Goal: Task Accomplishment & Management: Use online tool/utility

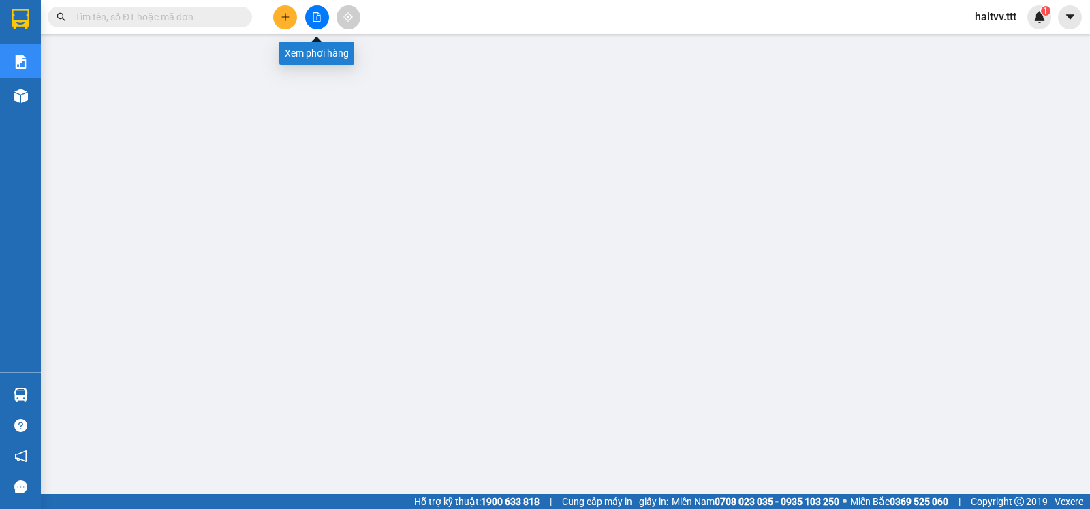
click at [316, 14] on icon "file-add" at bounding box center [317, 17] width 10 height 10
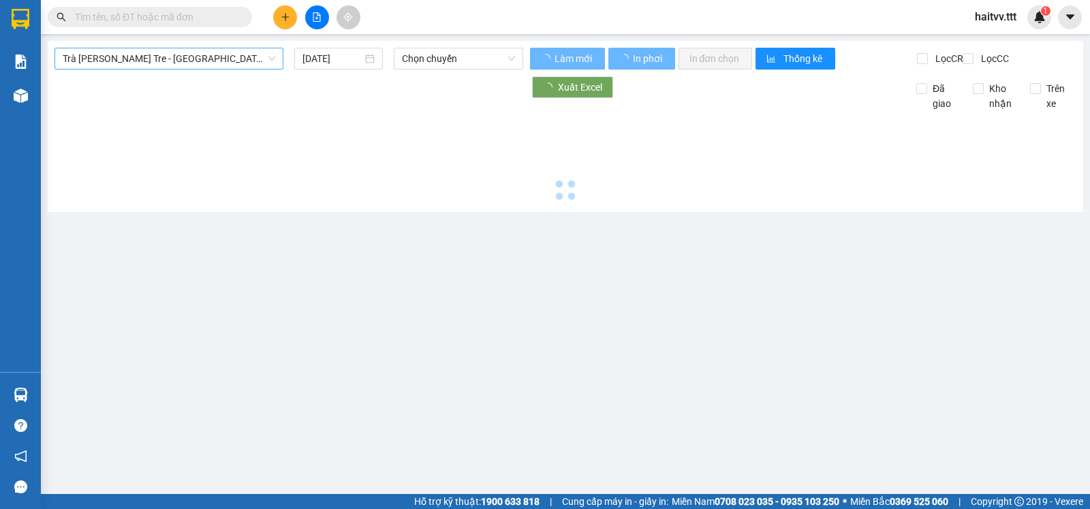
type input "[DATE]"
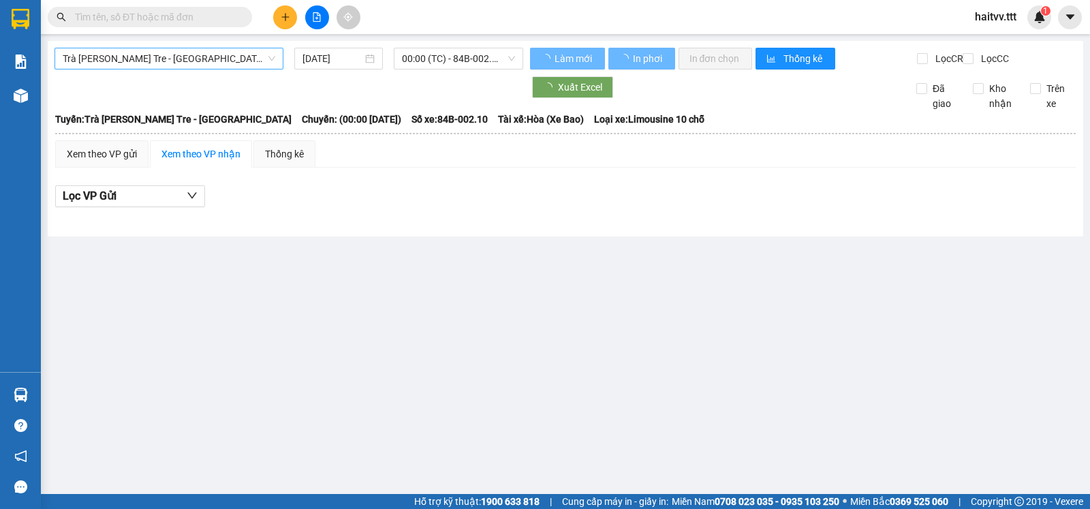
click at [215, 57] on span "Trà [PERSON_NAME] Tre - [GEOGRAPHIC_DATA]" at bounding box center [169, 58] width 212 height 20
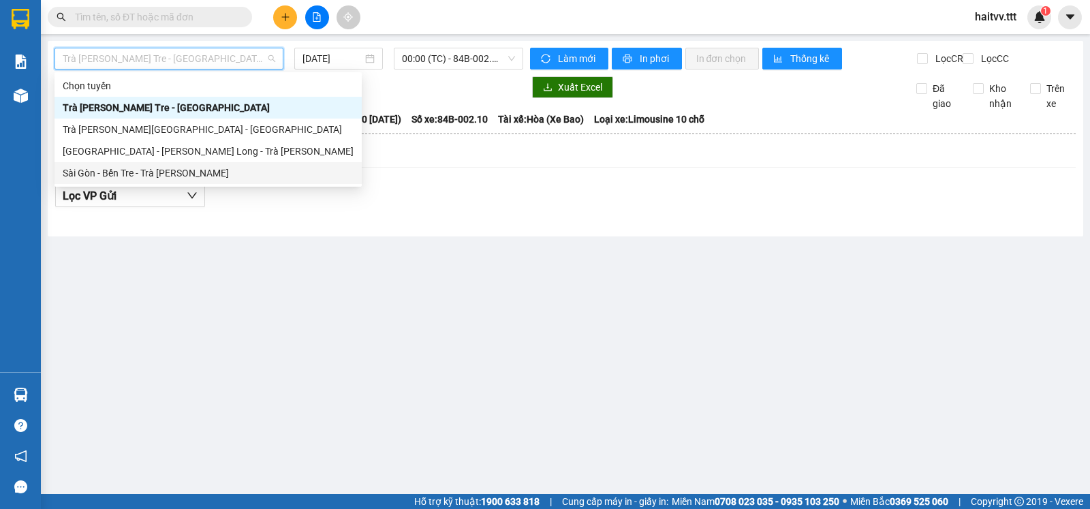
click at [195, 170] on div "Sài Gòn - Bến Tre - Trà [PERSON_NAME]" at bounding box center [208, 172] width 291 height 15
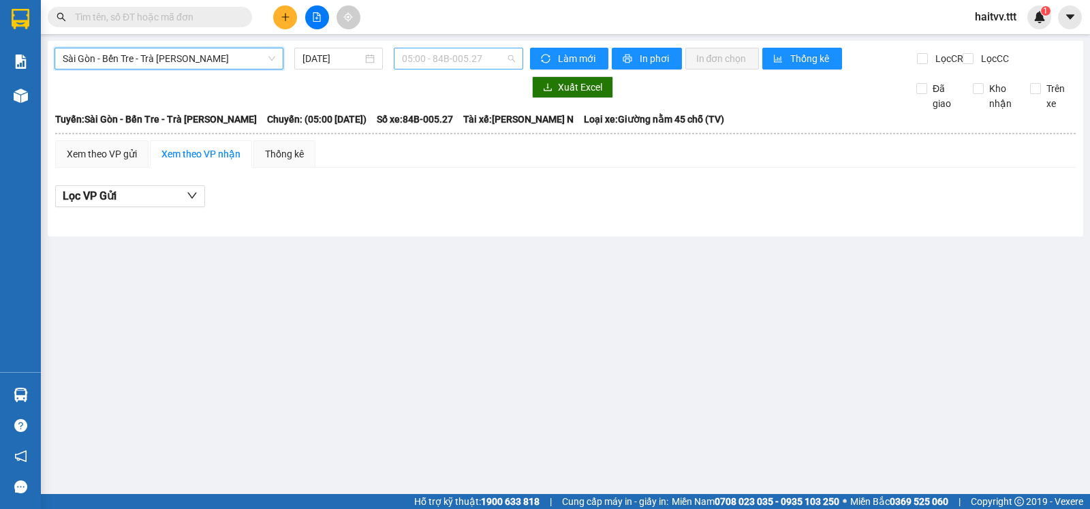
click at [496, 61] on span "05:00 - 84B-005.27" at bounding box center [458, 58] width 112 height 20
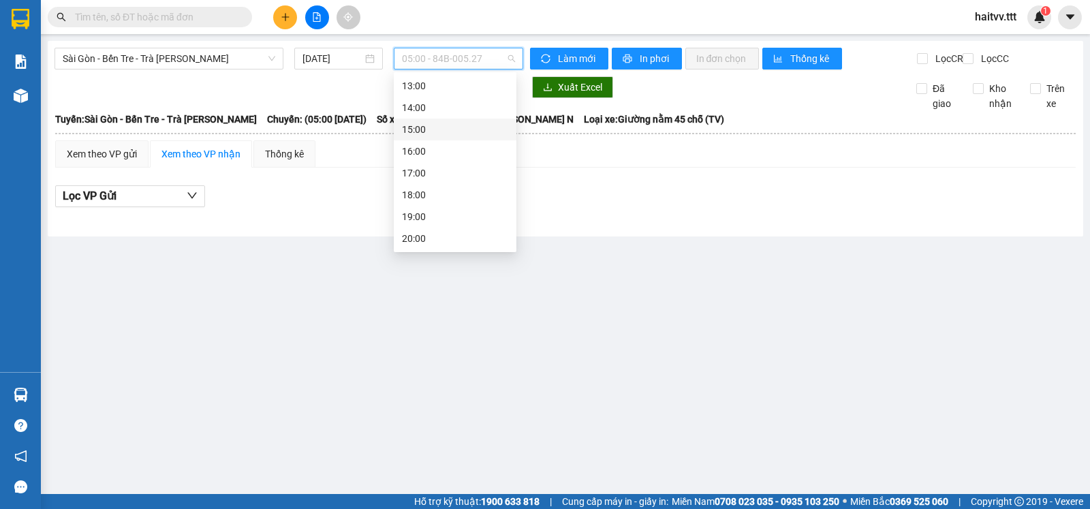
scroll to position [218, 0]
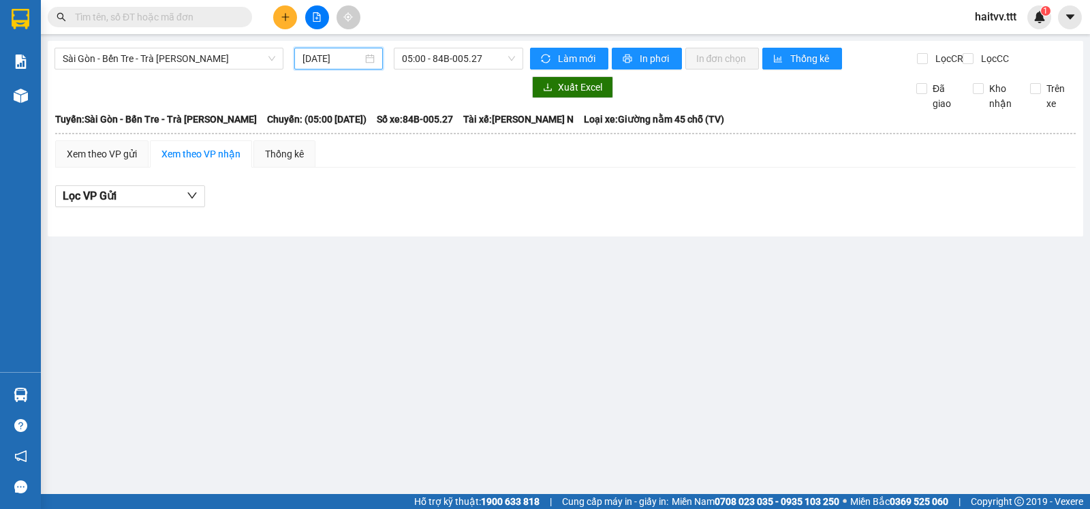
click at [332, 60] on input "[DATE]" at bounding box center [332, 58] width 61 height 15
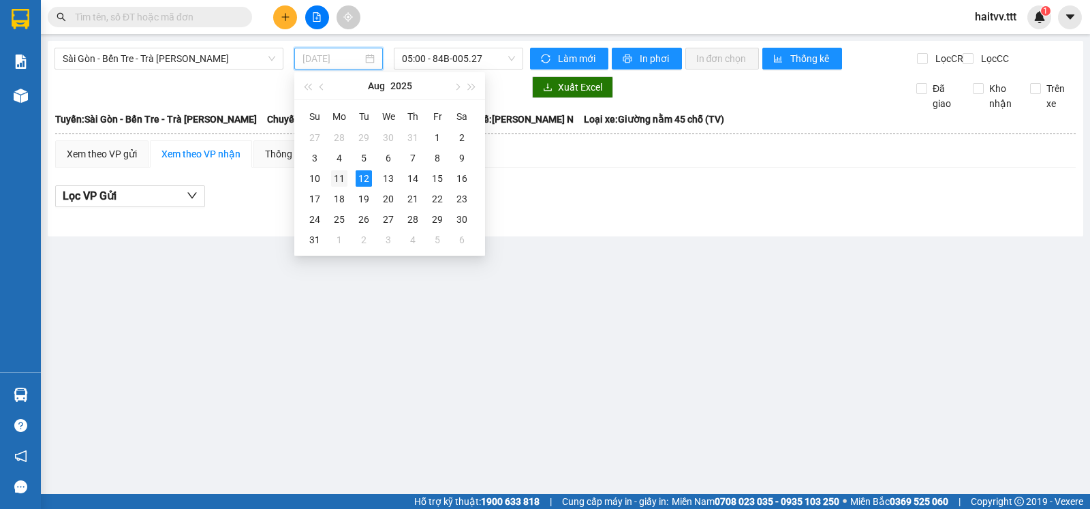
click at [338, 172] on div "11" at bounding box center [339, 178] width 16 height 16
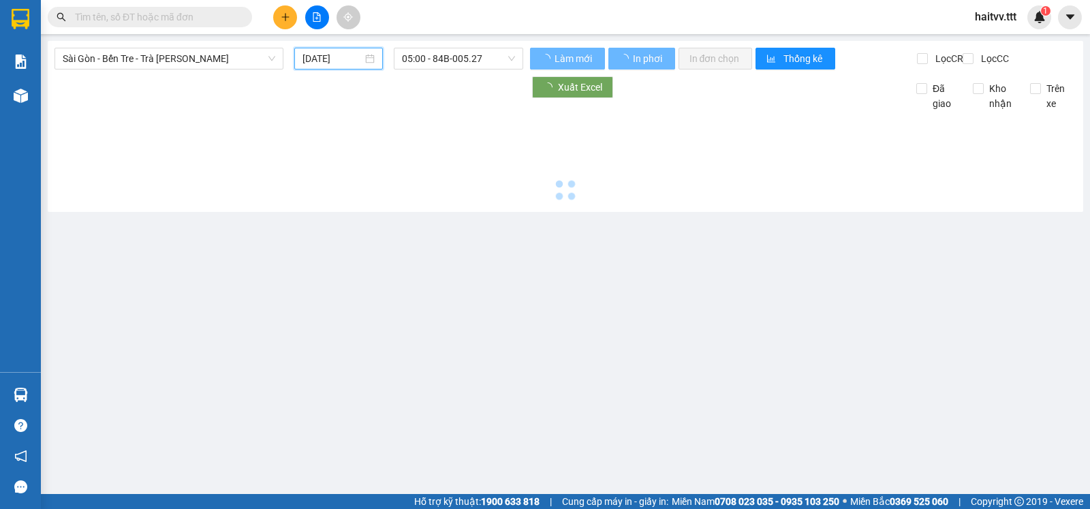
type input "[DATE]"
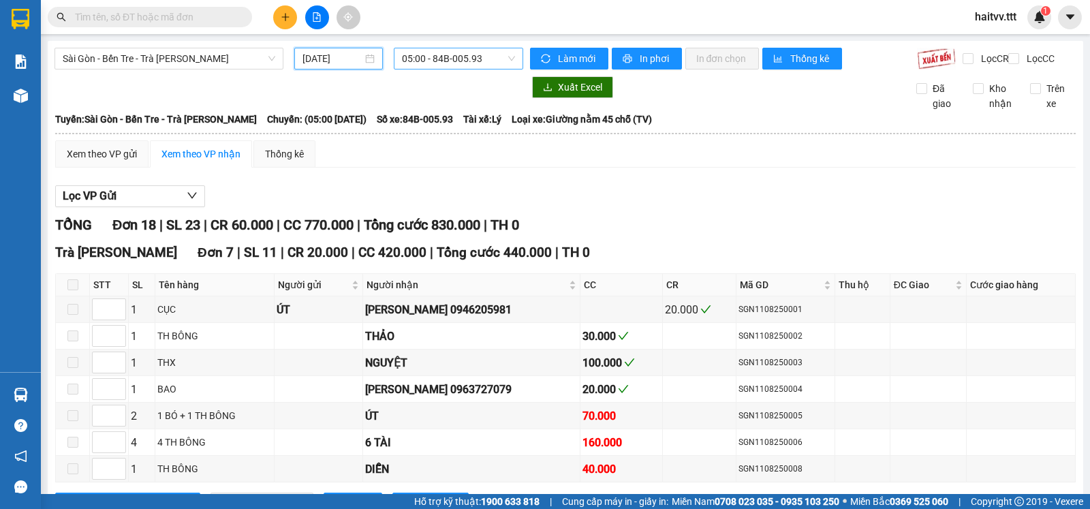
click at [488, 61] on span "05:00 - 84B-005.93" at bounding box center [458, 58] width 112 height 20
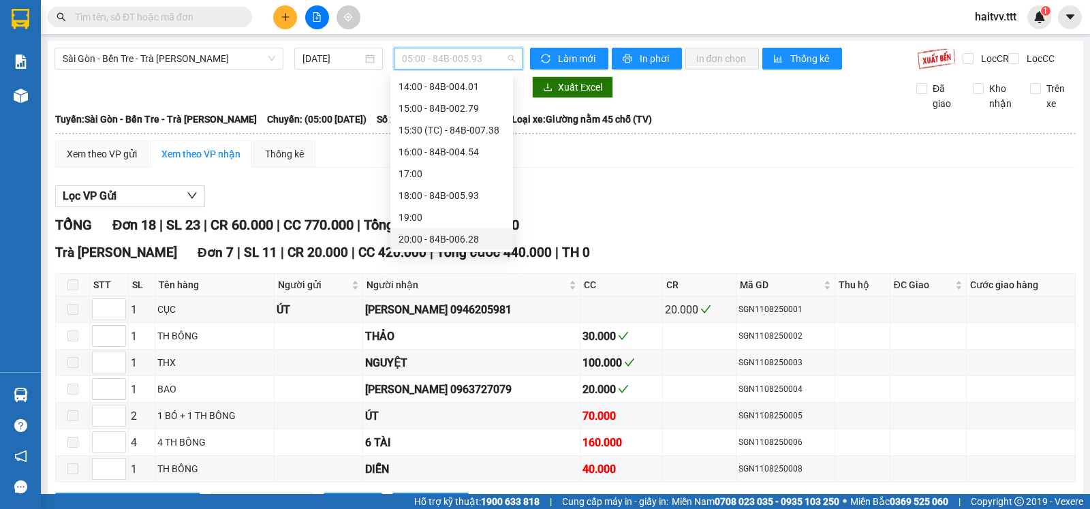
scroll to position [349, 0]
click at [475, 235] on div "22:10 (TC) - 84B-002.69" at bounding box center [451, 238] width 106 height 15
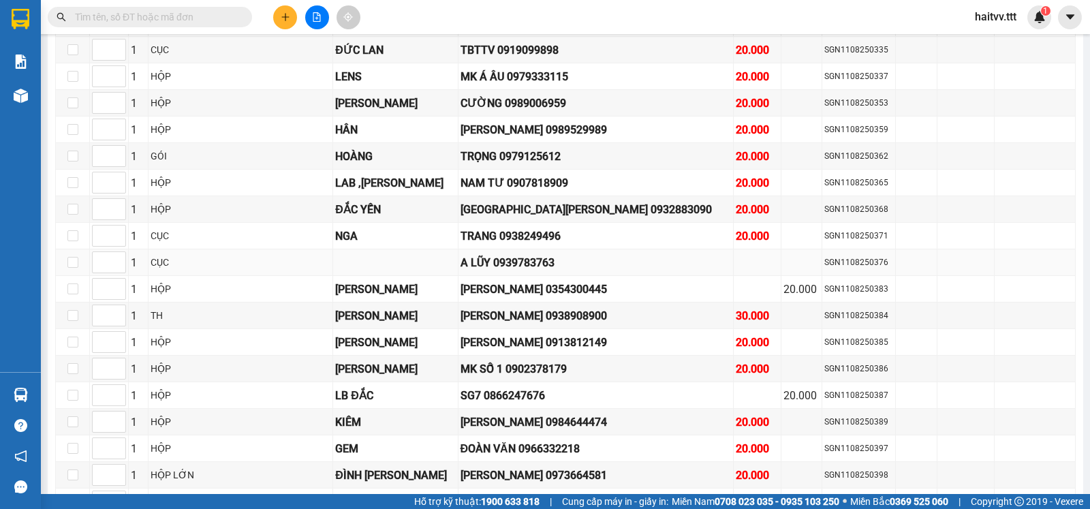
scroll to position [1135, 0]
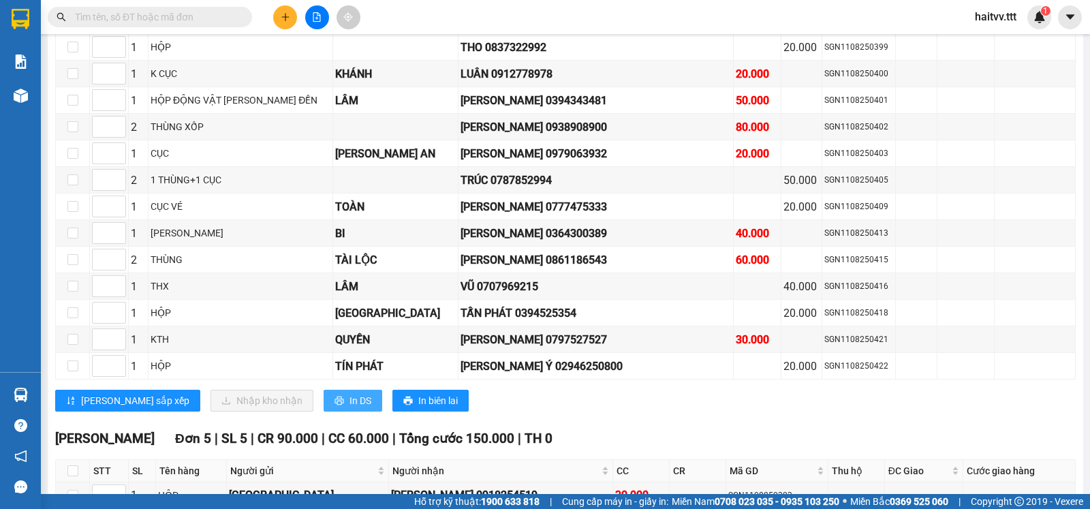
click at [349, 408] on span "In DS" at bounding box center [360, 400] width 22 height 15
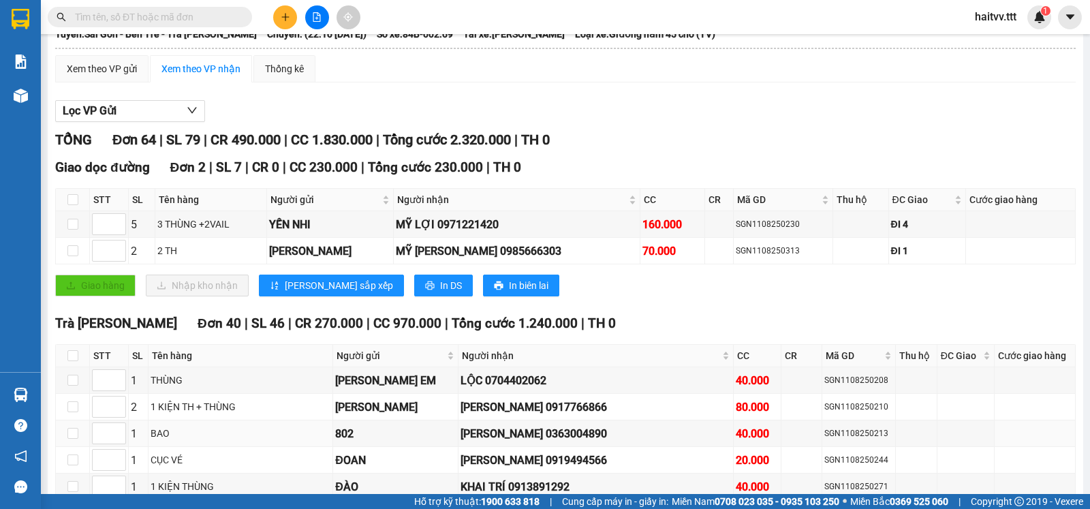
scroll to position [0, 0]
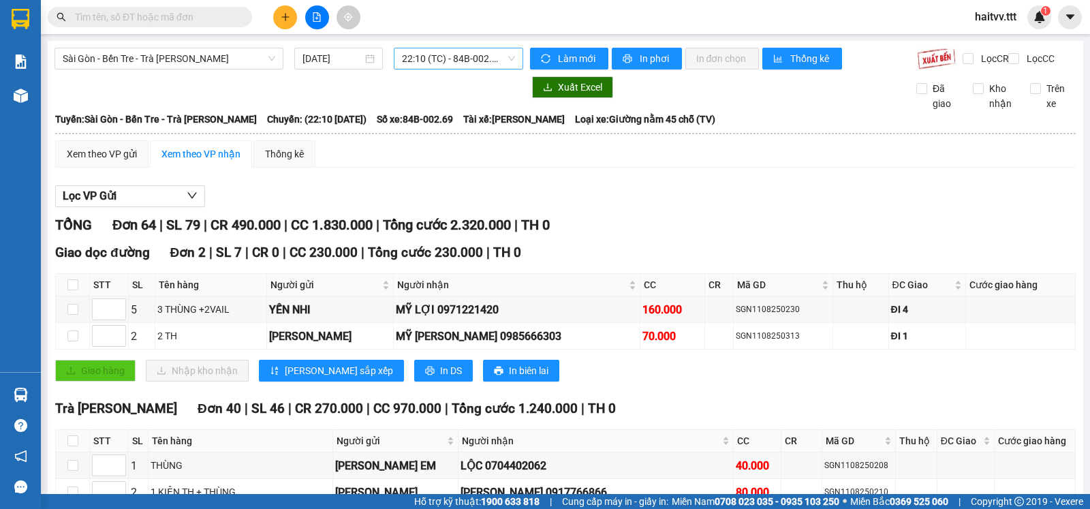
click at [483, 61] on span "22:10 (TC) - 84B-002.69" at bounding box center [458, 58] width 112 height 20
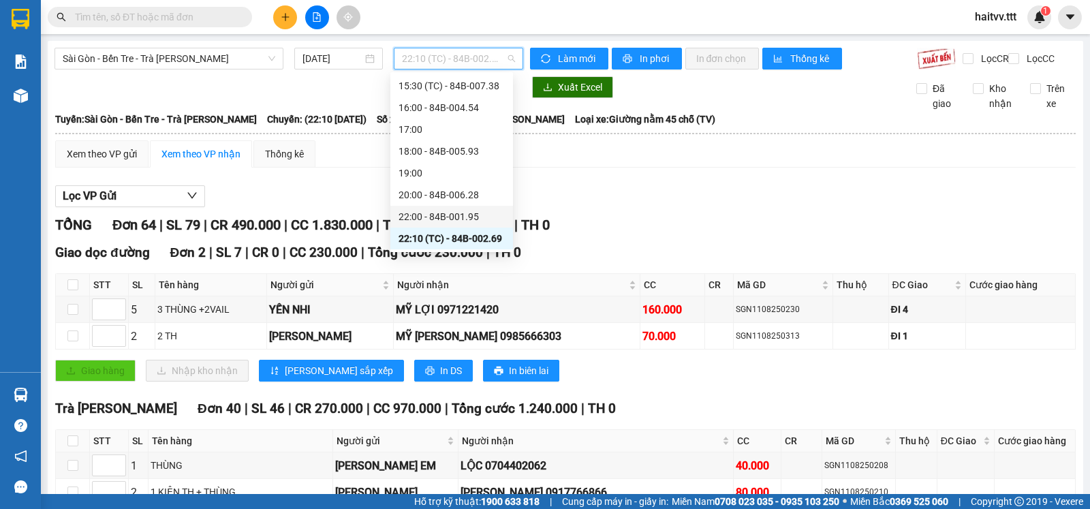
click at [459, 214] on div "22:00 - 84B-001.95" at bounding box center [451, 216] width 106 height 15
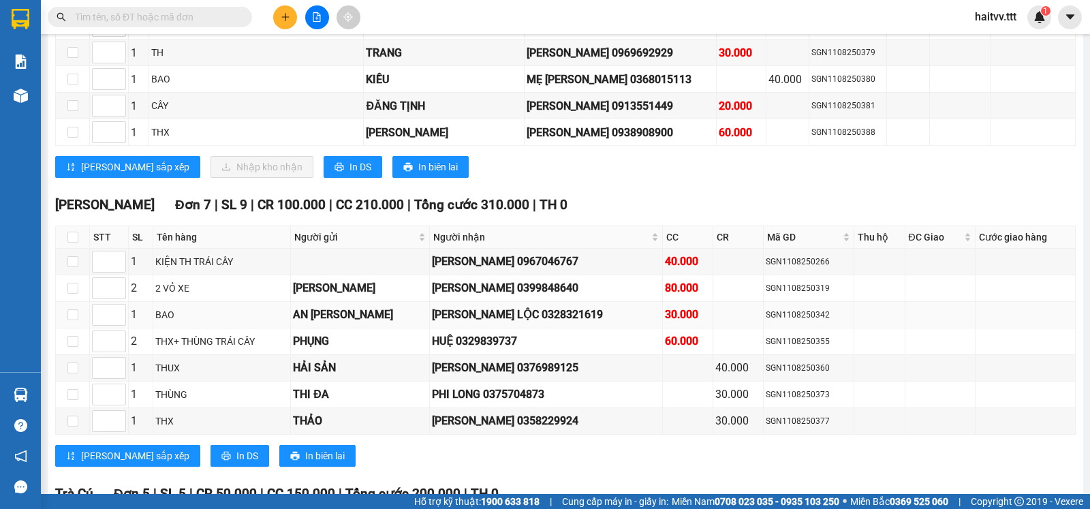
scroll to position [1135, 0]
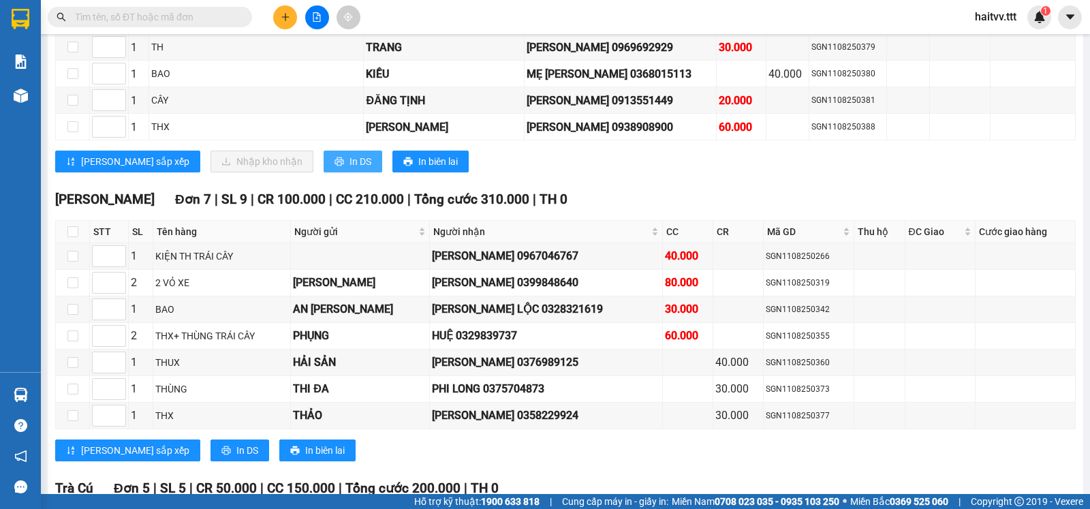
click at [349, 169] on span "In DS" at bounding box center [360, 161] width 22 height 15
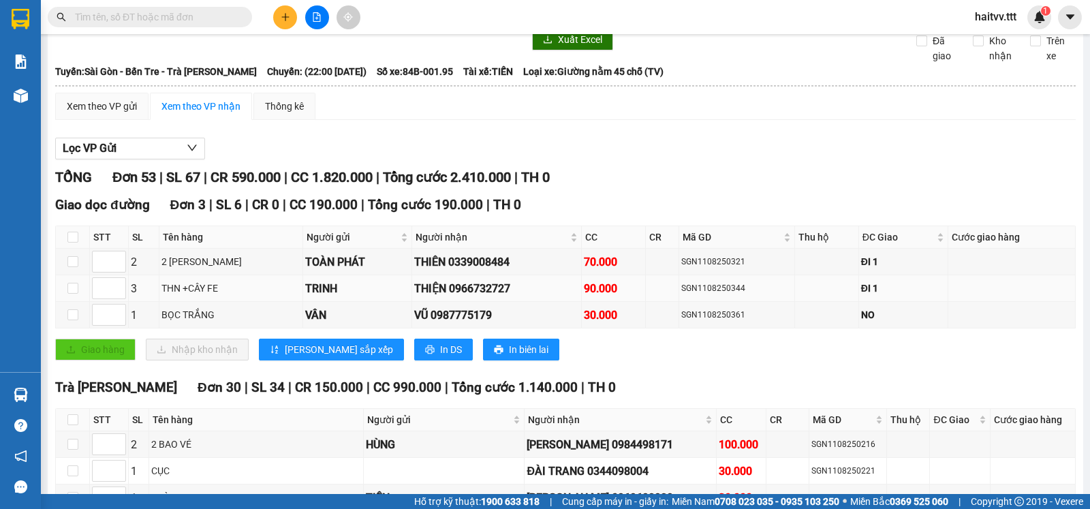
scroll to position [0, 0]
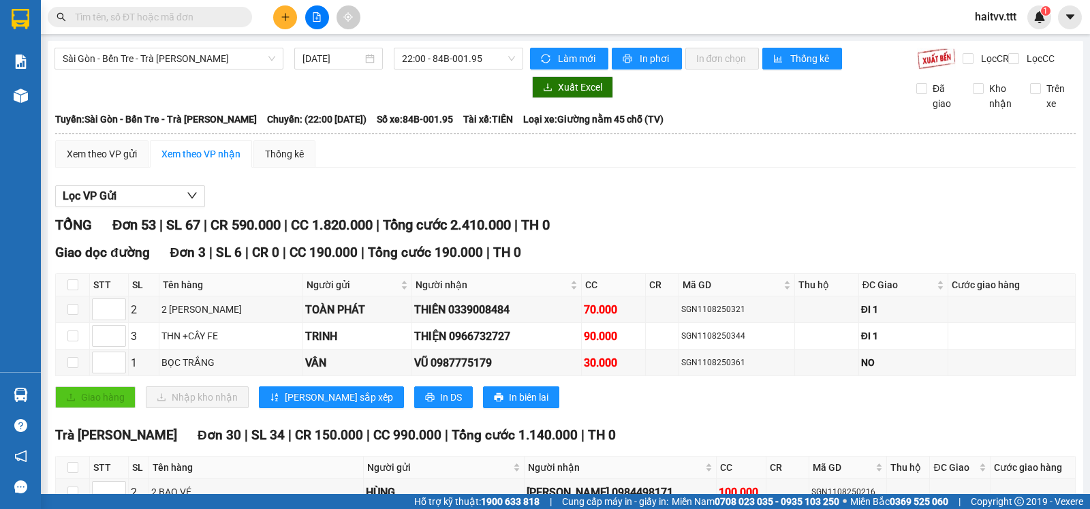
click at [163, 19] on input "text" at bounding box center [155, 17] width 161 height 15
click at [455, 63] on span "22:00 - 84B-001.95" at bounding box center [458, 58] width 112 height 20
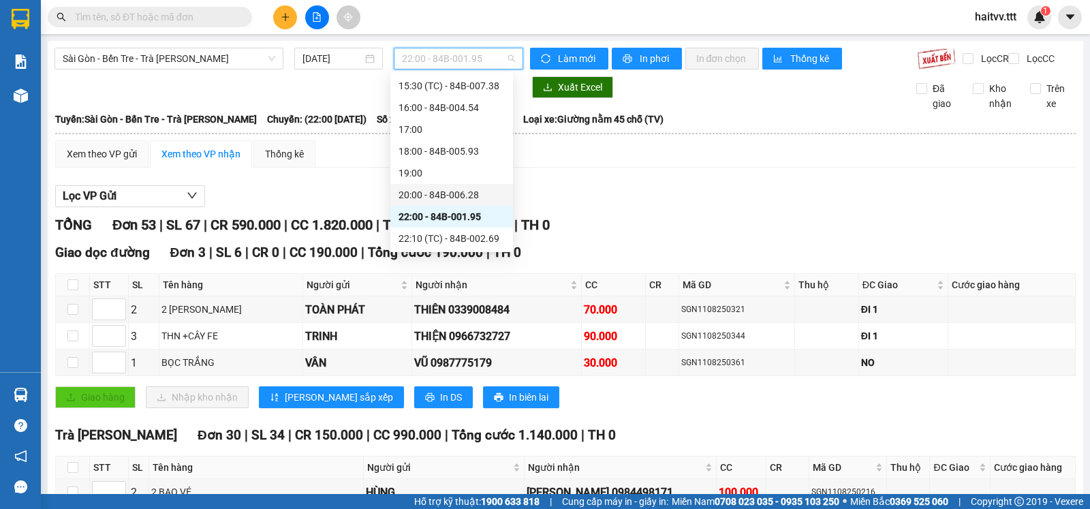
click at [287, 21] on icon "plus" at bounding box center [286, 17] width 10 height 10
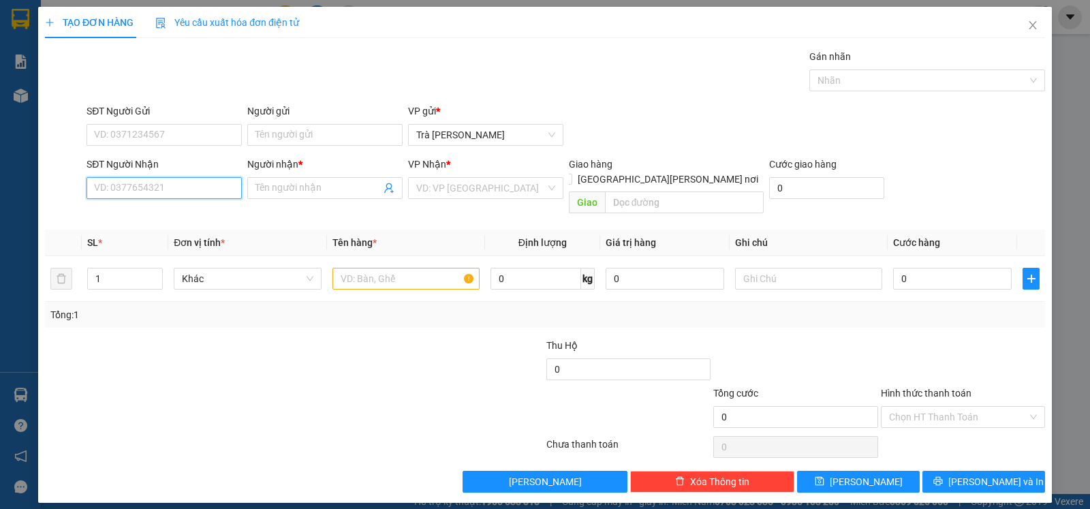
click at [179, 190] on input "SĐT Người Nhận" at bounding box center [163, 188] width 155 height 22
click at [198, 221] on div "0839993079 - [PERSON_NAME]" at bounding box center [164, 217] width 139 height 15
type input "0839993079"
type input "DUY"
type input "0839993079"
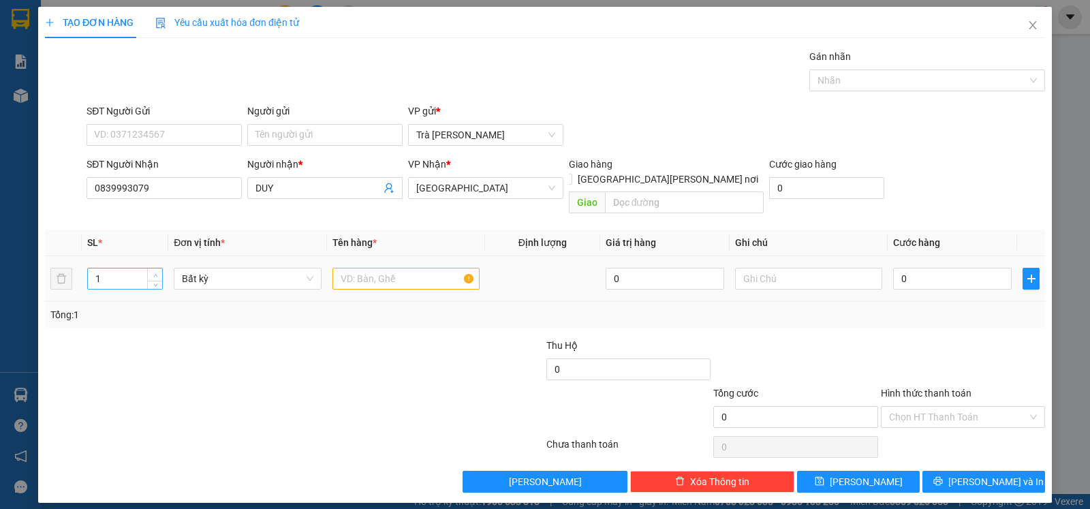
click at [156, 268] on span "Increase Value" at bounding box center [154, 274] width 15 height 12
type input "3"
click at [157, 268] on span "Increase Value" at bounding box center [154, 274] width 15 height 12
click at [341, 268] on input "text" at bounding box center [405, 279] width 147 height 22
type input "2thx , bao"
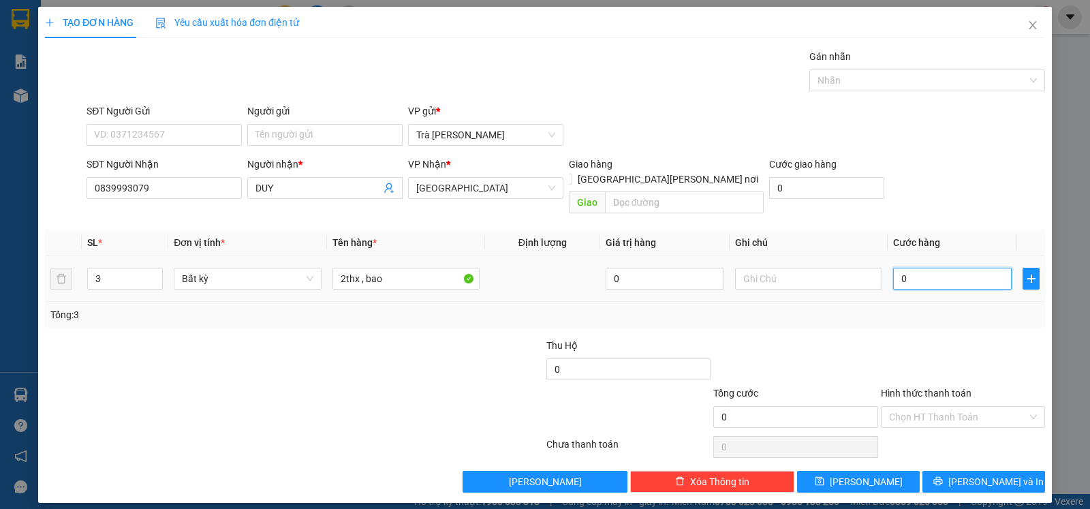
click at [933, 272] on input "0" at bounding box center [952, 279] width 119 height 22
type input "8"
type input "80"
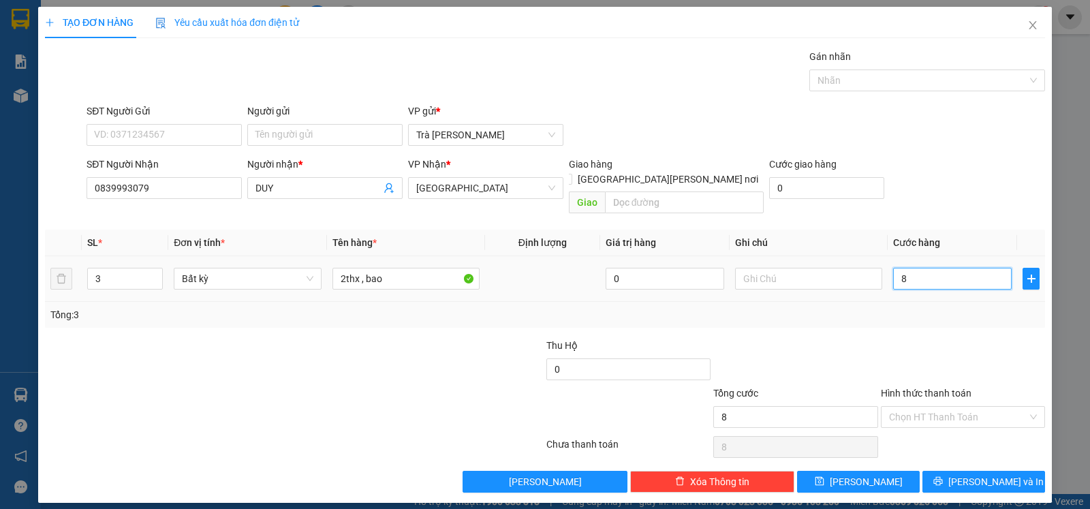
type input "80"
type input "80.000"
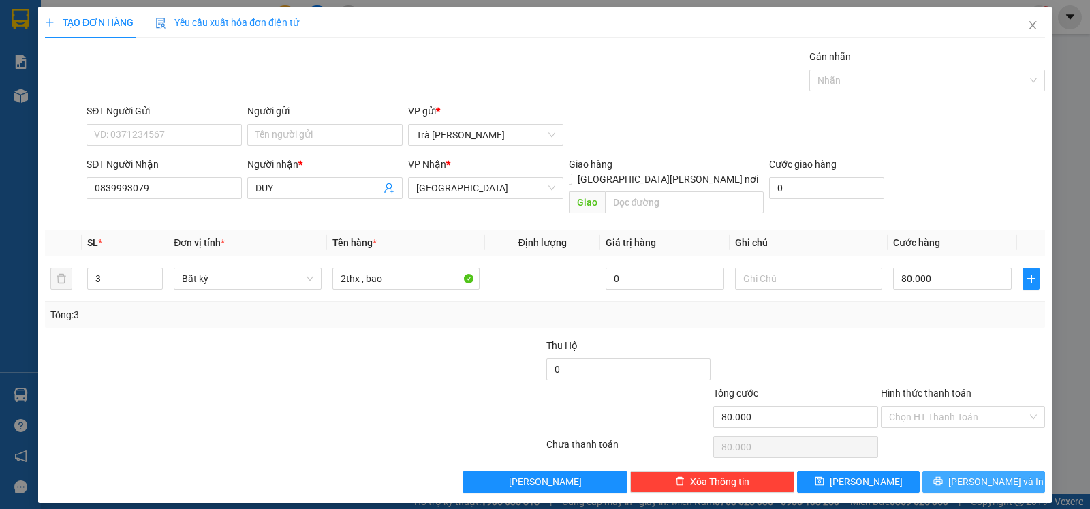
click at [968, 471] on button "[PERSON_NAME] và In" at bounding box center [983, 482] width 123 height 22
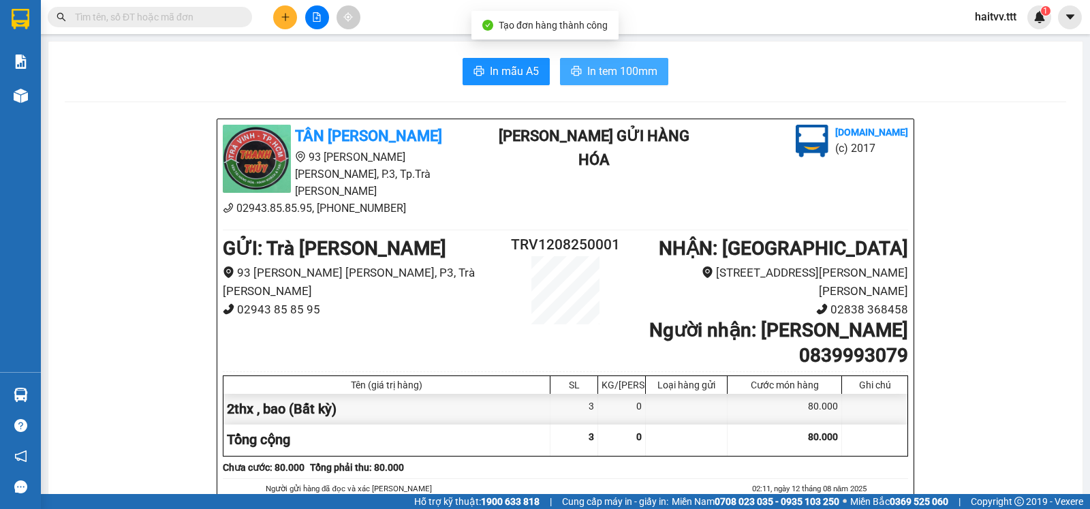
click at [616, 74] on span "In tem 100mm" at bounding box center [622, 71] width 70 height 17
click at [183, 20] on input "text" at bounding box center [155, 17] width 161 height 15
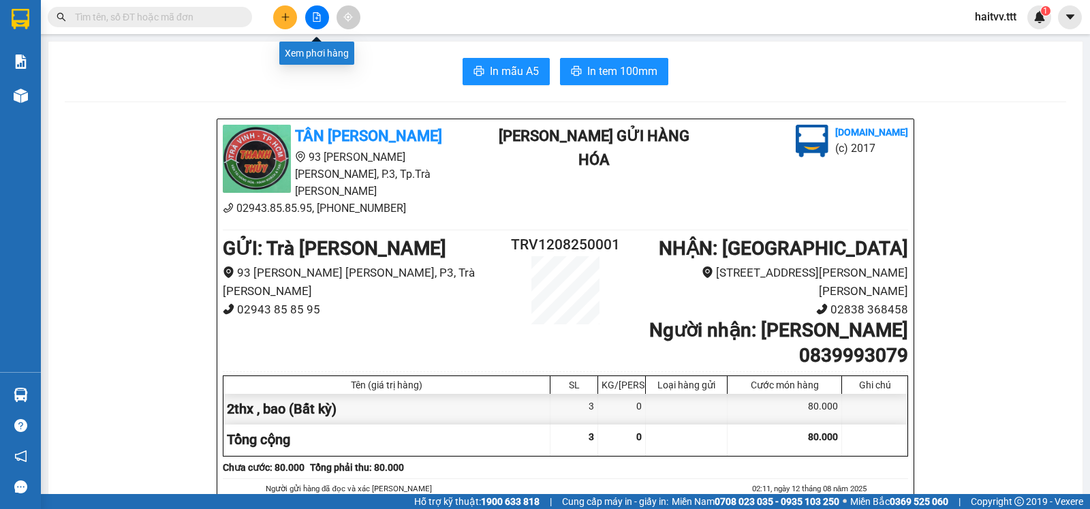
click at [318, 18] on icon "file-add" at bounding box center [316, 17] width 7 height 10
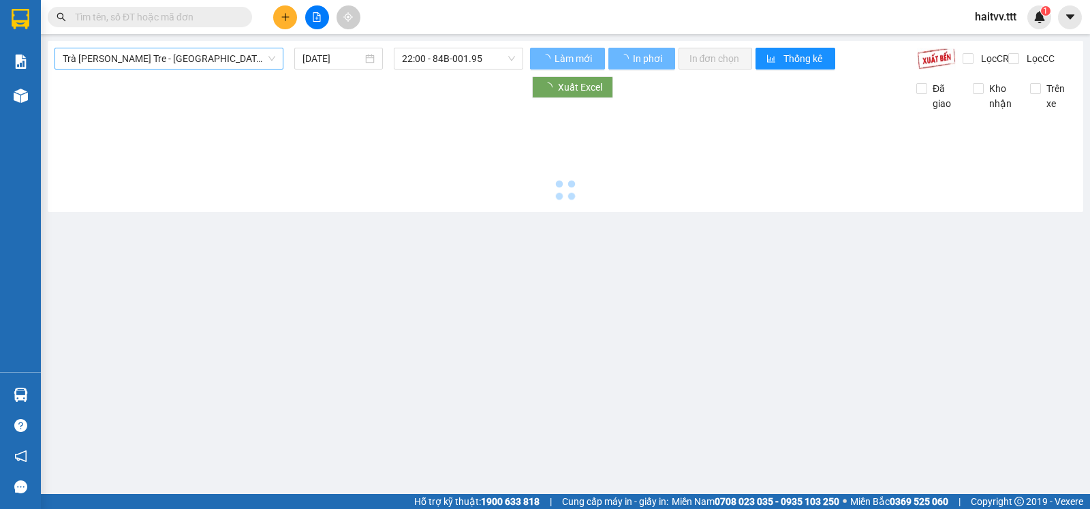
type input "[DATE]"
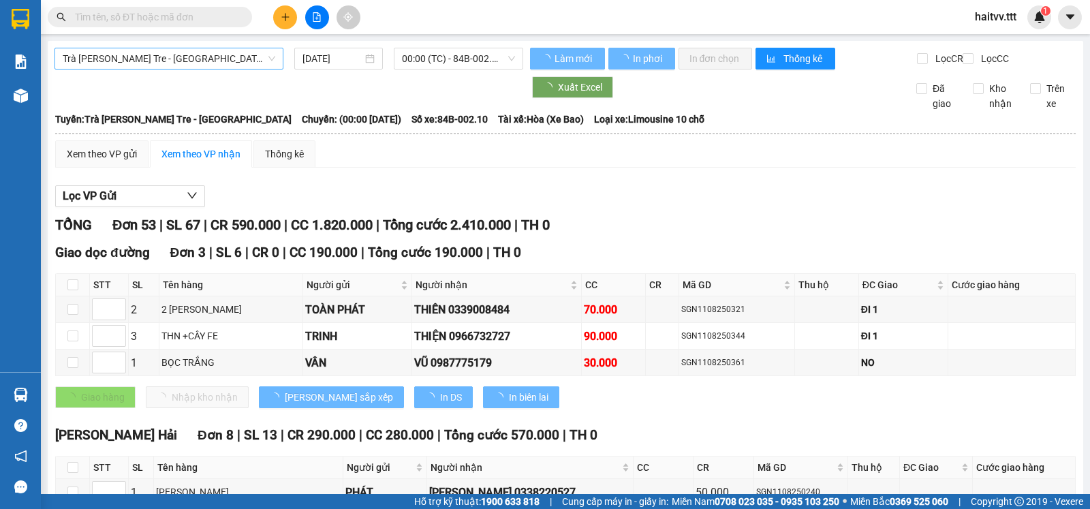
click at [157, 56] on span "Trà [PERSON_NAME] Tre - [GEOGRAPHIC_DATA]" at bounding box center [169, 58] width 212 height 20
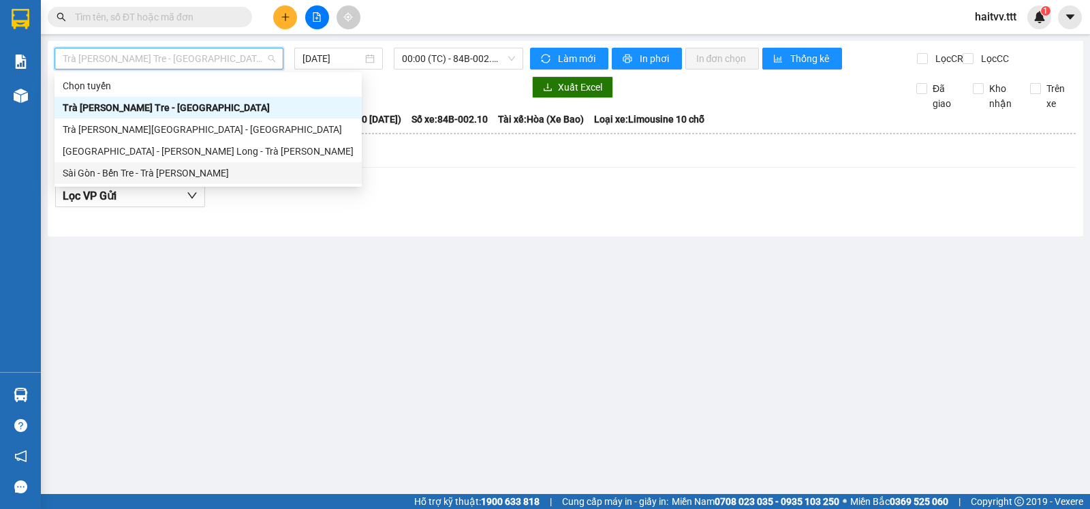
click at [126, 169] on div "Sài Gòn - Bến Tre - Trà [PERSON_NAME]" at bounding box center [208, 172] width 291 height 15
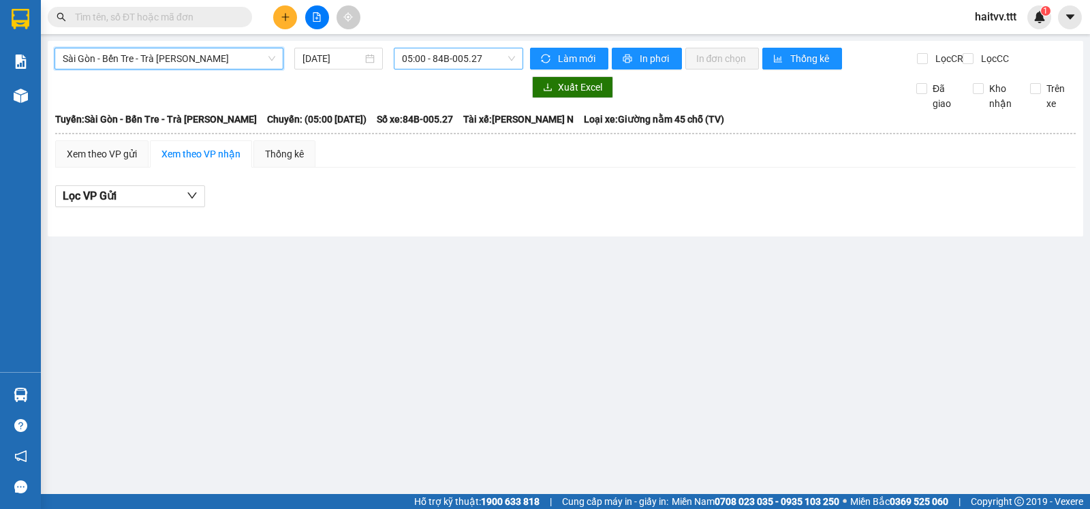
click at [433, 61] on span "05:00 - 84B-005.27" at bounding box center [458, 58] width 112 height 20
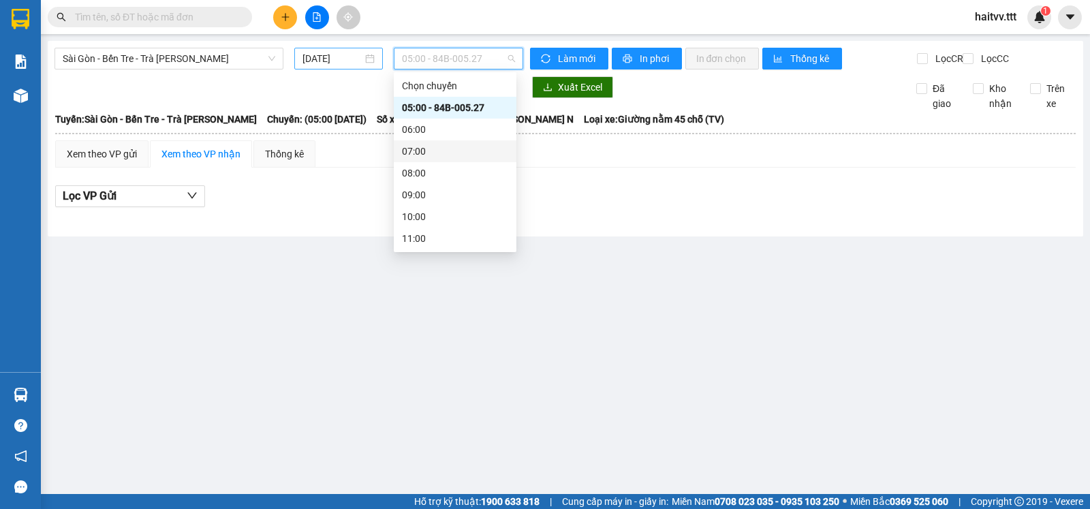
click at [347, 61] on input "[DATE]" at bounding box center [332, 58] width 61 height 15
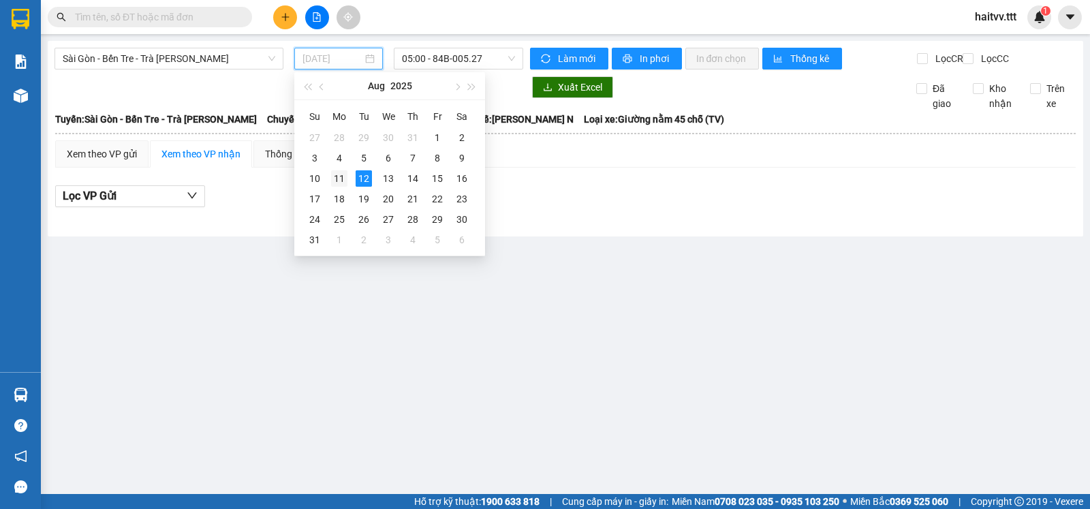
click at [343, 178] on div "11" at bounding box center [339, 178] width 16 height 16
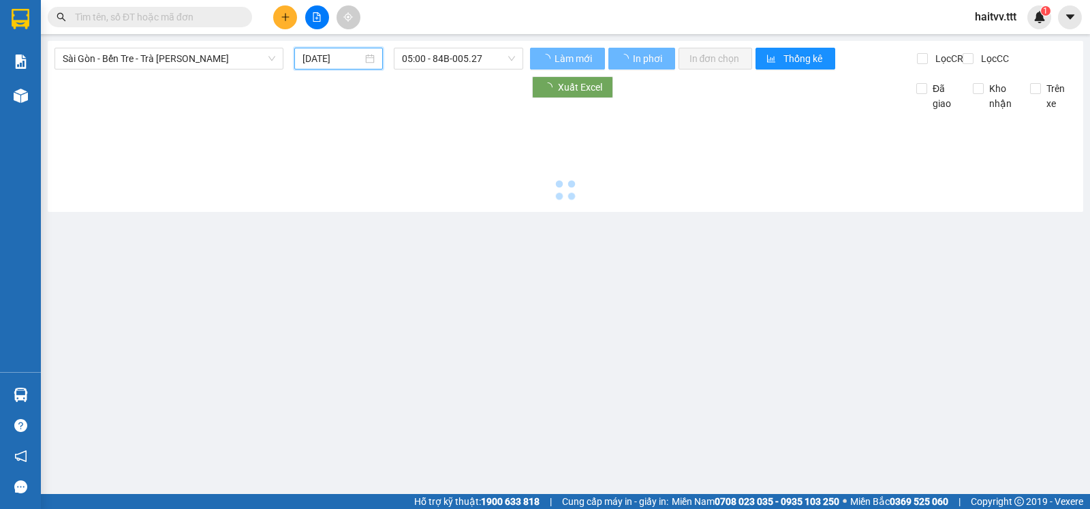
type input "[DATE]"
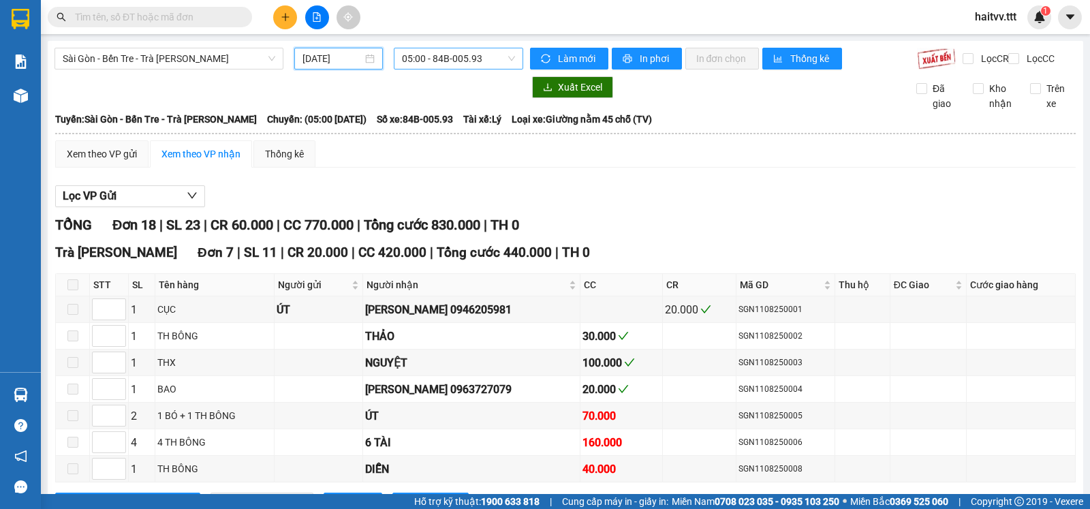
click at [406, 62] on span "05:00 - 84B-005.93" at bounding box center [458, 58] width 112 height 20
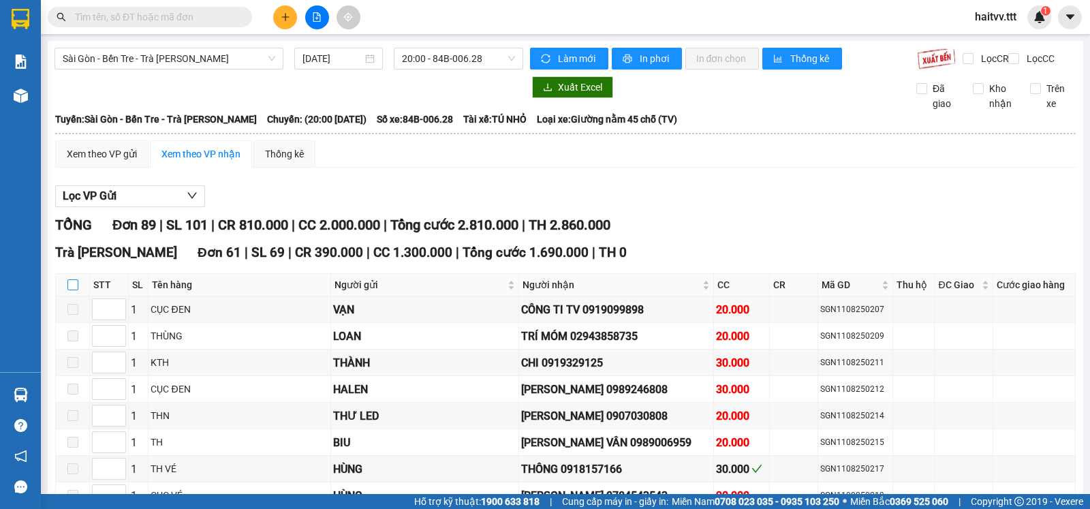
click at [71, 290] on input "checkbox" at bounding box center [72, 284] width 11 height 11
checkbox input "true"
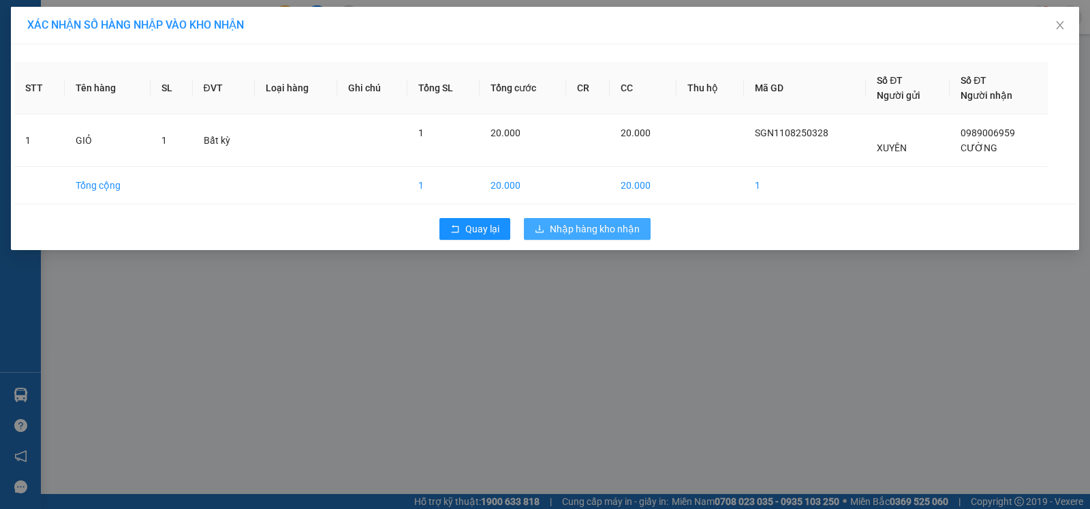
click at [597, 234] on span "Nhập hàng kho nhận" at bounding box center [595, 228] width 90 height 15
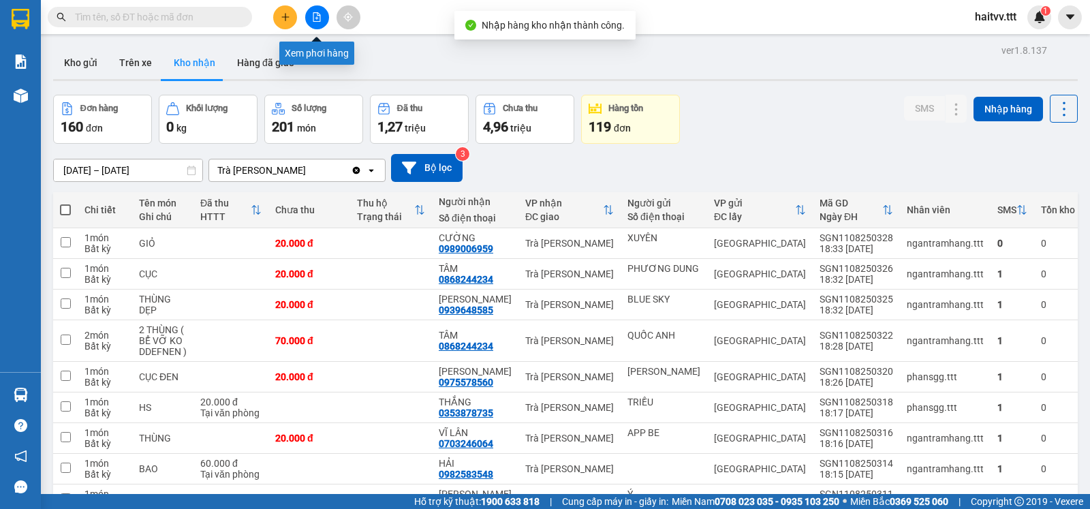
click at [319, 25] on button at bounding box center [317, 17] width 24 height 24
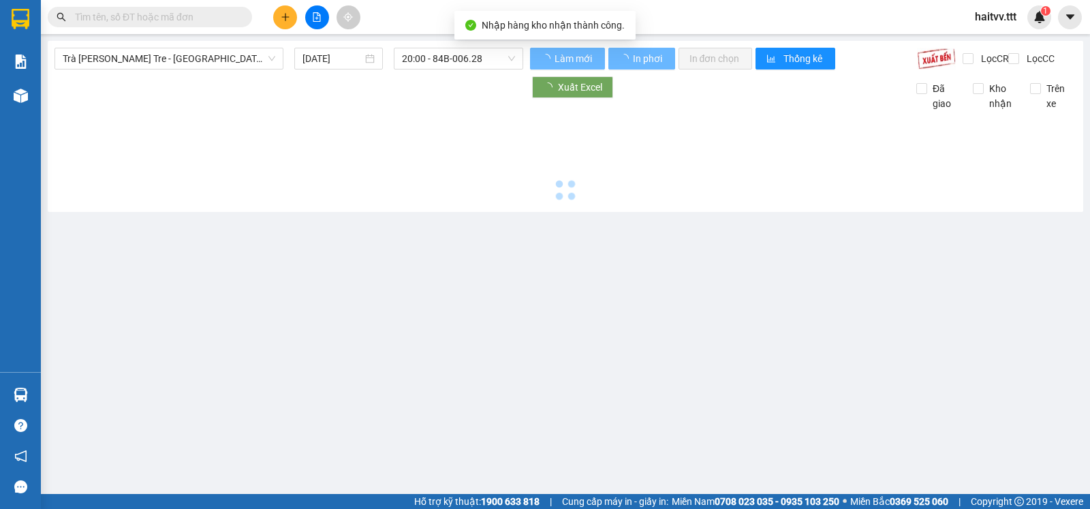
type input "[DATE]"
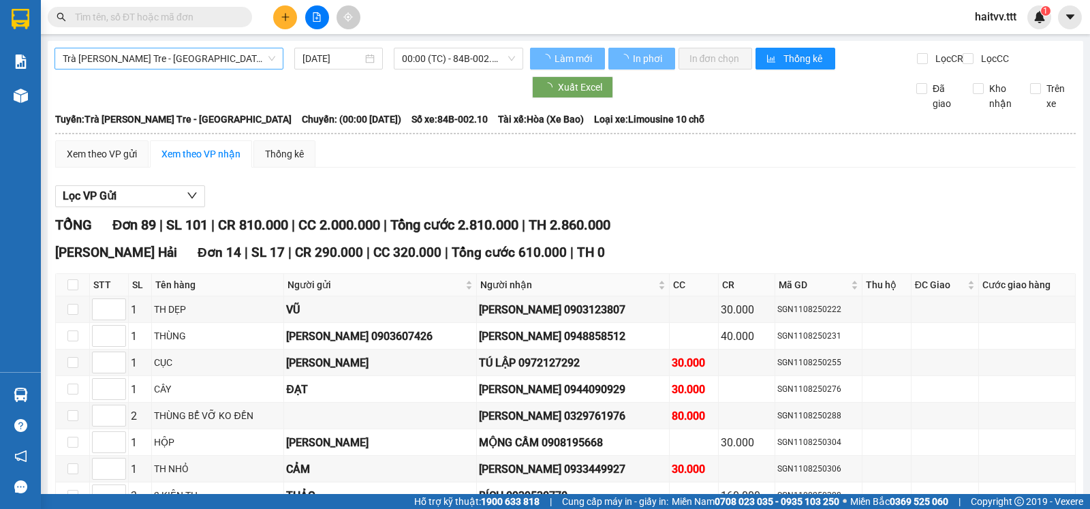
click at [151, 59] on span "Trà [PERSON_NAME] Tre - [GEOGRAPHIC_DATA]" at bounding box center [169, 58] width 212 height 20
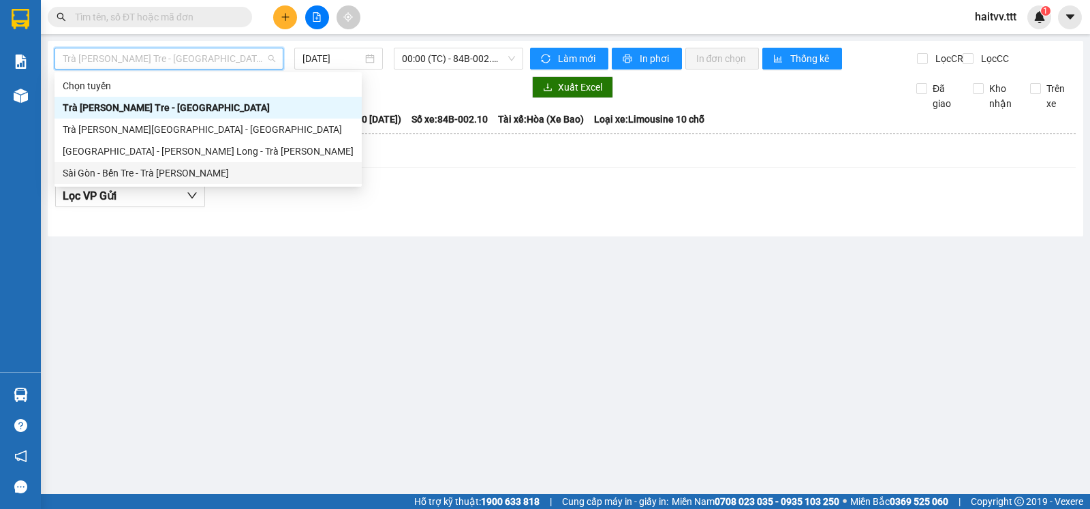
click at [123, 173] on div "Sài Gòn - Bến Tre - Trà [PERSON_NAME]" at bounding box center [208, 172] width 291 height 15
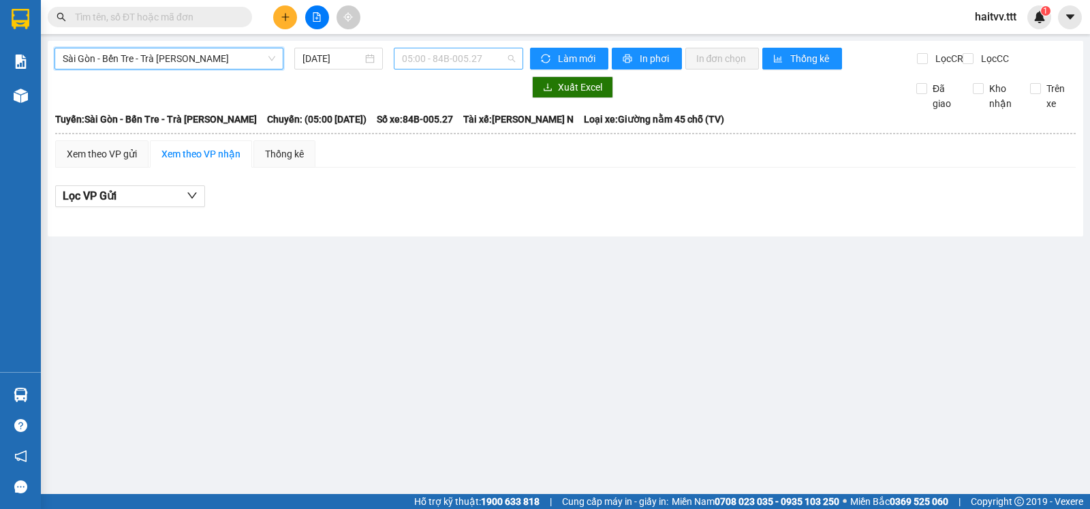
click at [423, 58] on span "05:00 - 84B-005.27" at bounding box center [458, 58] width 112 height 20
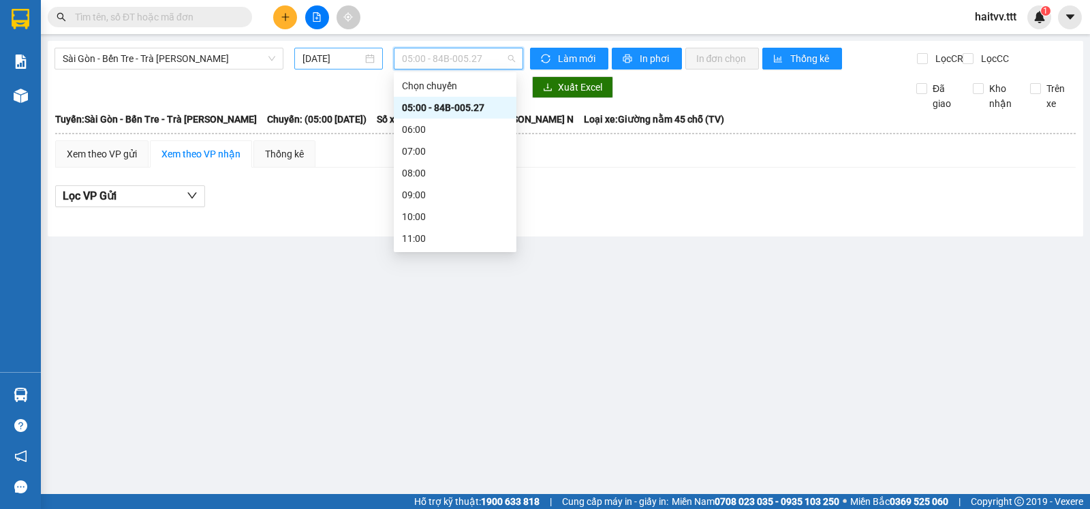
click at [341, 64] on input "[DATE]" at bounding box center [332, 58] width 61 height 15
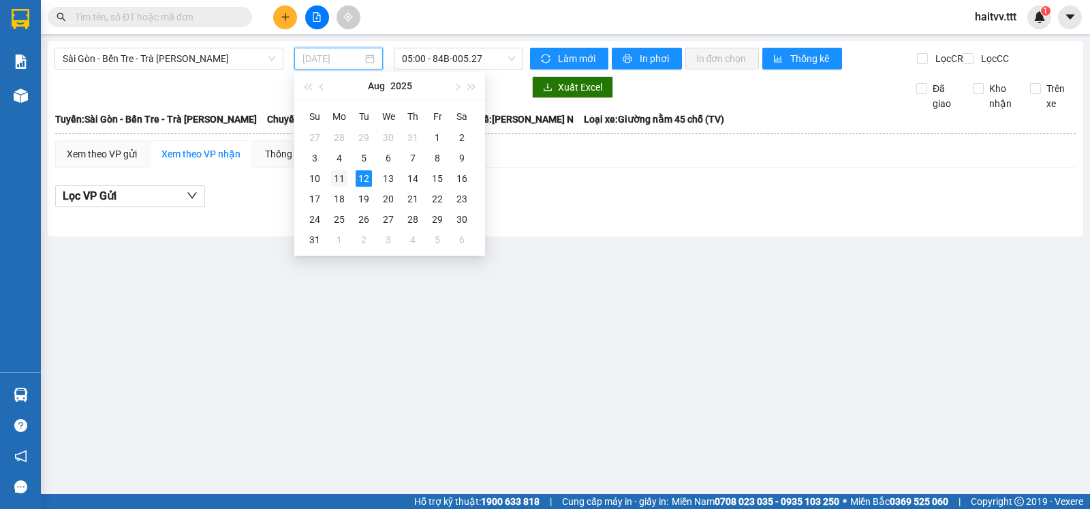
click at [341, 180] on div "11" at bounding box center [339, 178] width 16 height 16
type input "[DATE]"
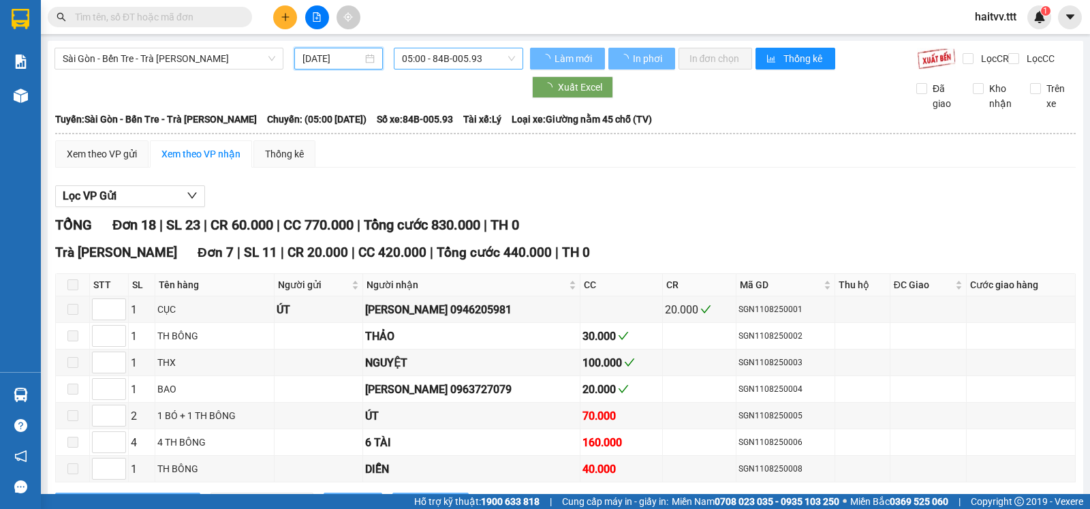
click at [437, 53] on span "05:00 - 84B-005.93" at bounding box center [458, 58] width 112 height 20
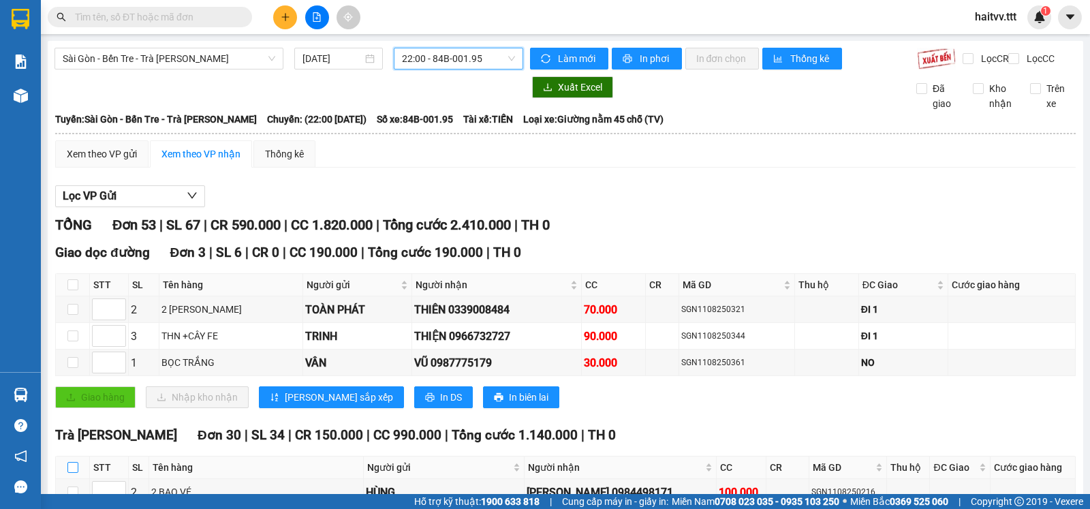
click at [72, 462] on input "checkbox" at bounding box center [72, 467] width 11 height 11
checkbox input "true"
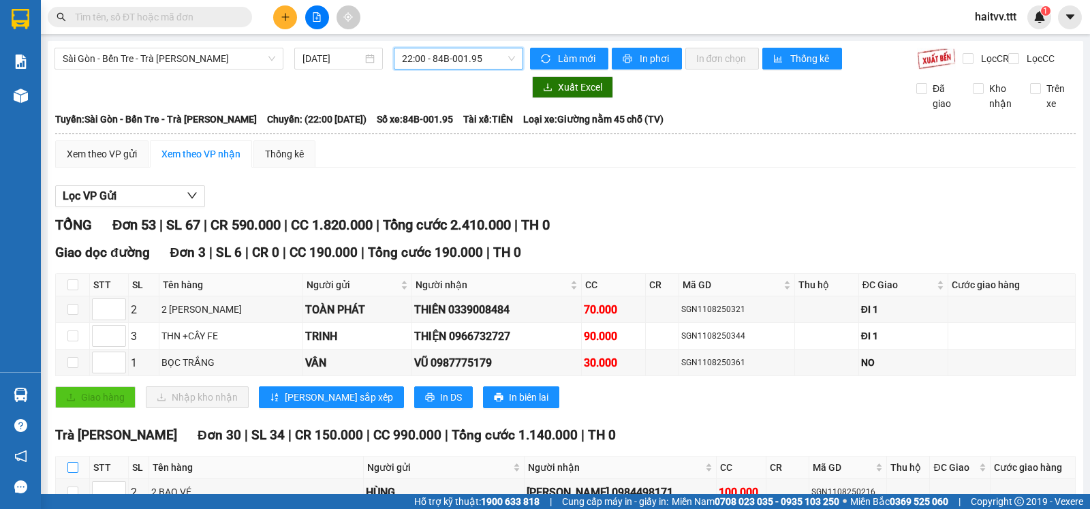
checkbox input "true"
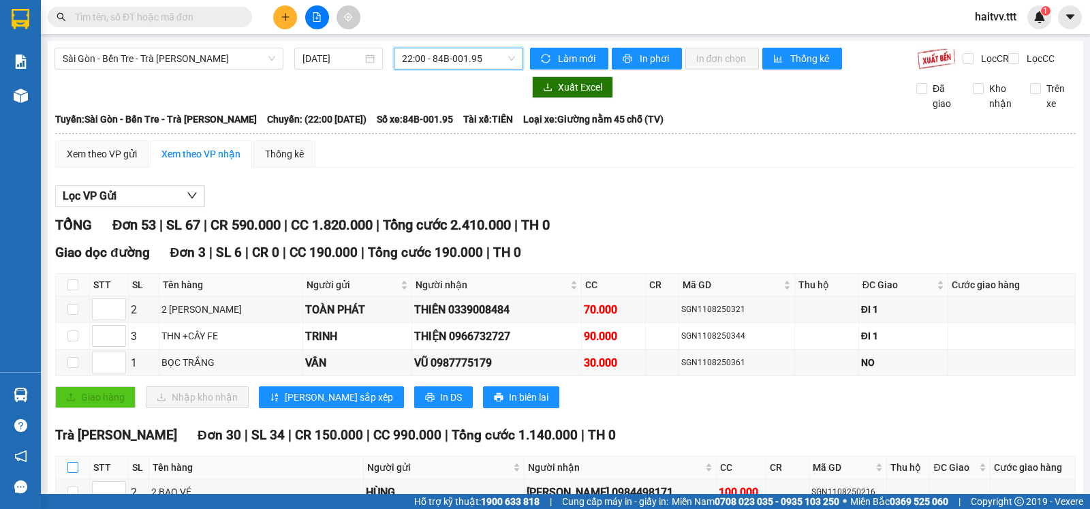
checkbox input "true"
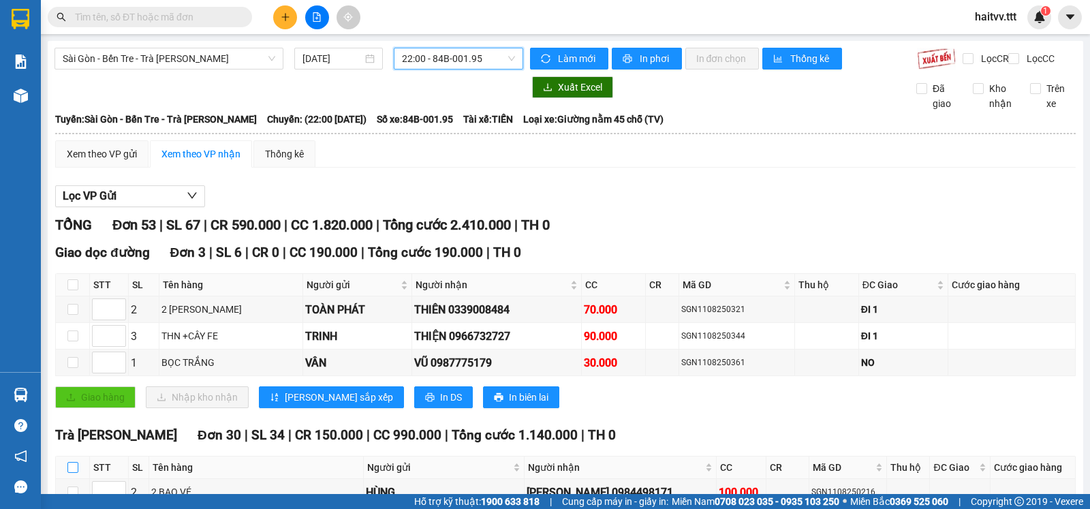
checkbox input "true"
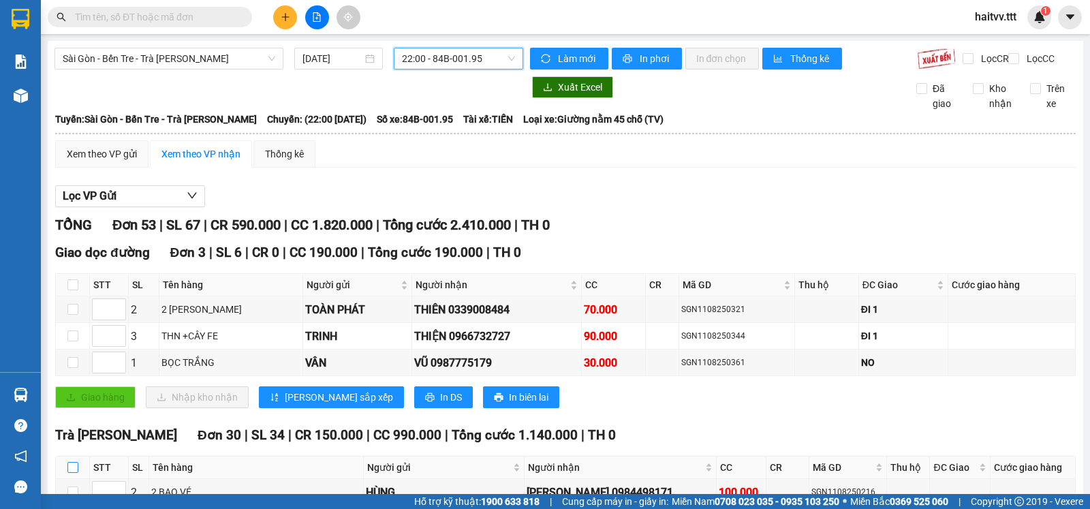
checkbox input "true"
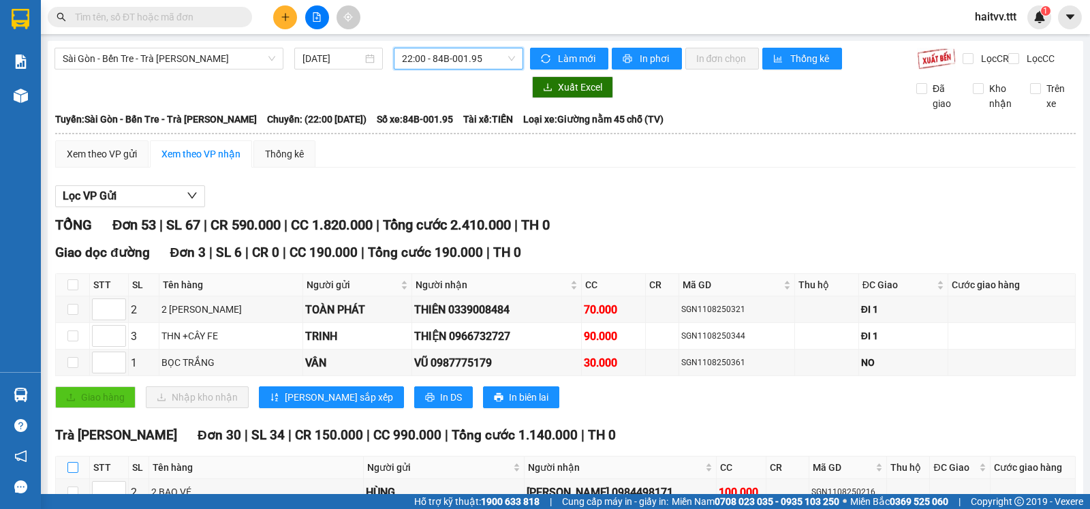
checkbox input "true"
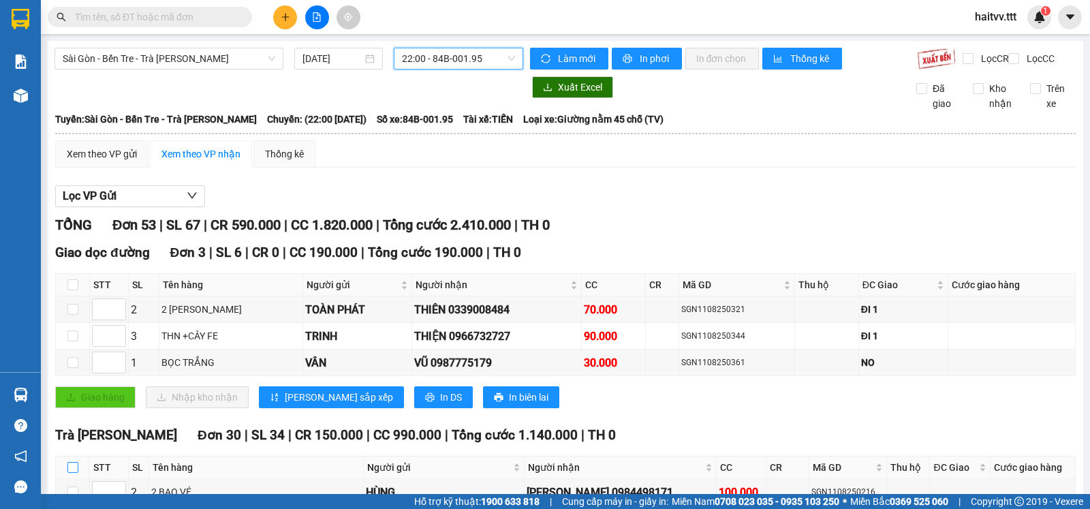
checkbox input "true"
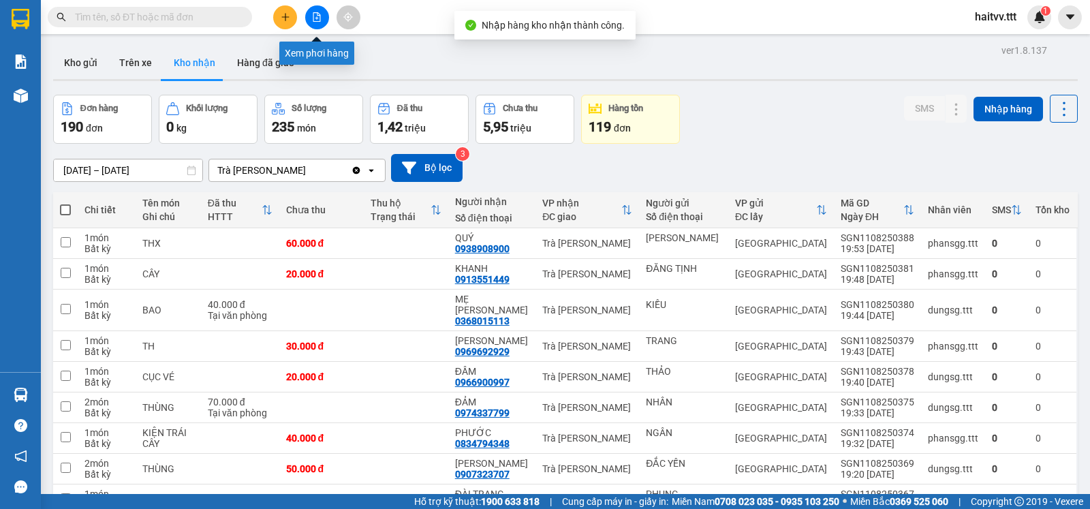
click at [313, 22] on button at bounding box center [317, 17] width 24 height 24
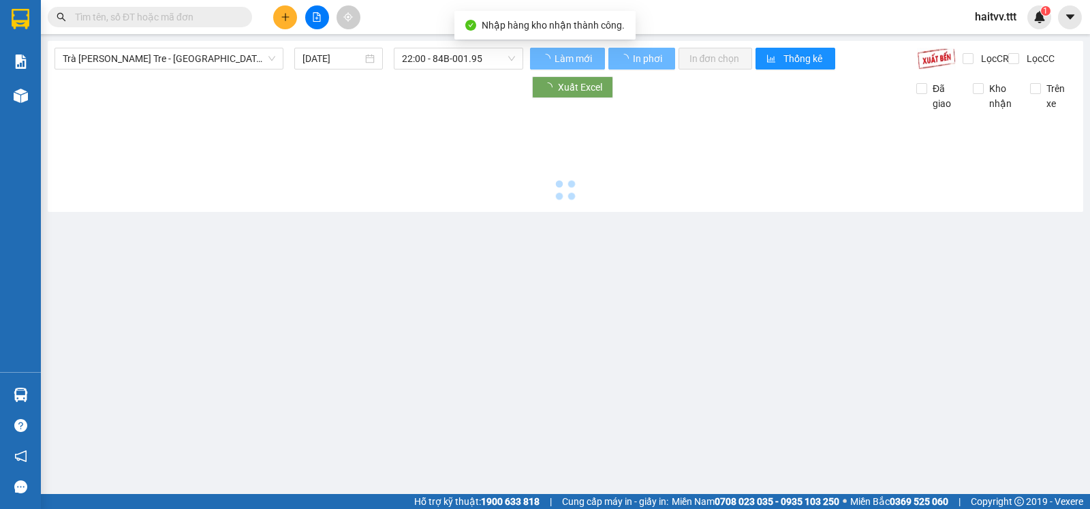
type input "[DATE]"
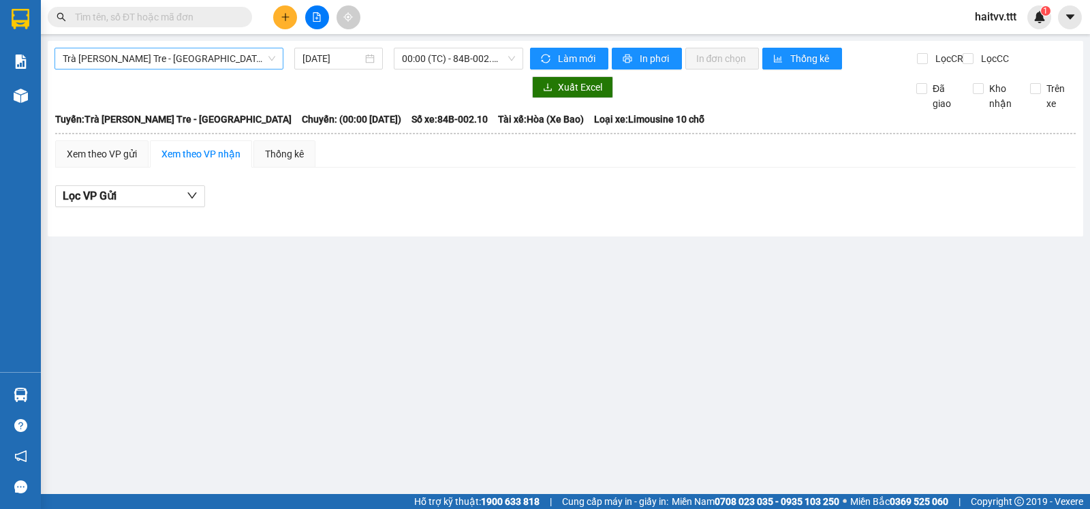
click at [156, 63] on span "Trà [PERSON_NAME] Tre - [GEOGRAPHIC_DATA]" at bounding box center [169, 58] width 212 height 20
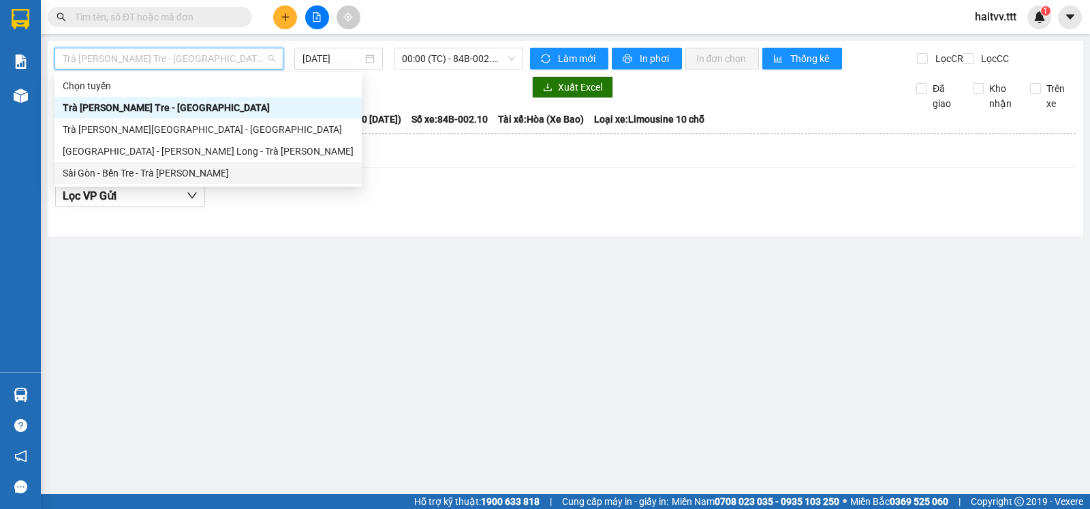
click at [82, 172] on div "Sài Gòn - Bến Tre - Trà [PERSON_NAME]" at bounding box center [208, 172] width 291 height 15
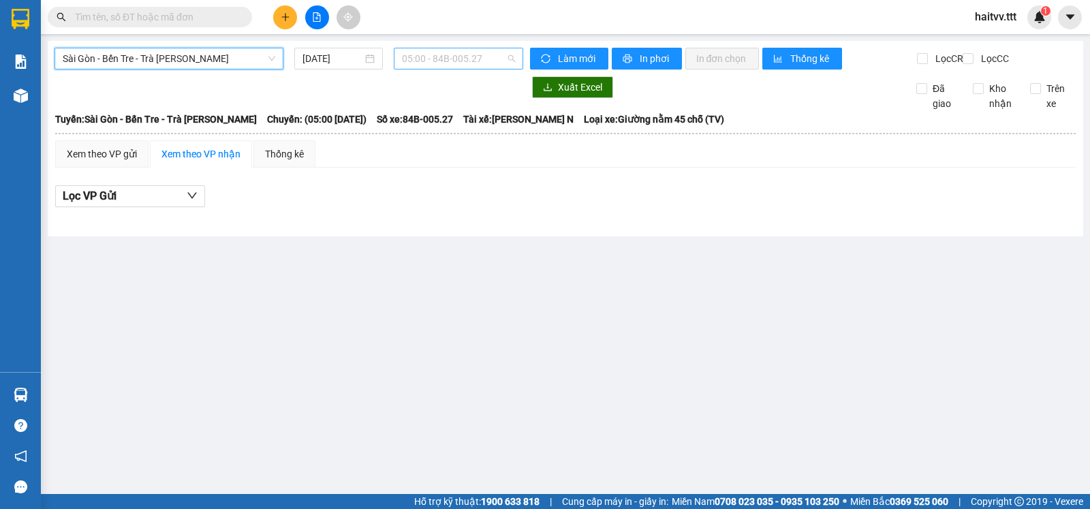
click at [411, 64] on span "05:00 - 84B-005.27" at bounding box center [458, 58] width 112 height 20
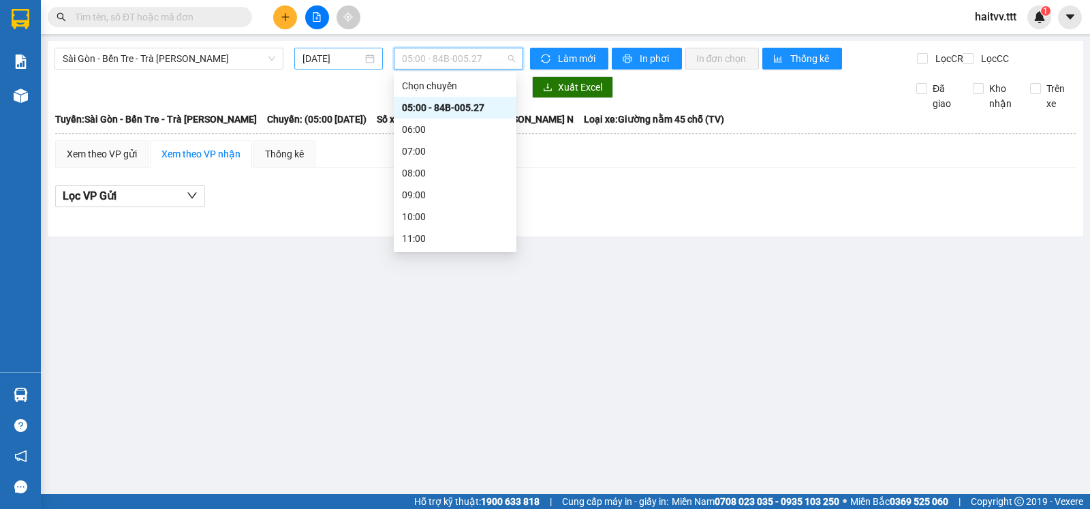
click at [332, 59] on input "[DATE]" at bounding box center [332, 58] width 61 height 15
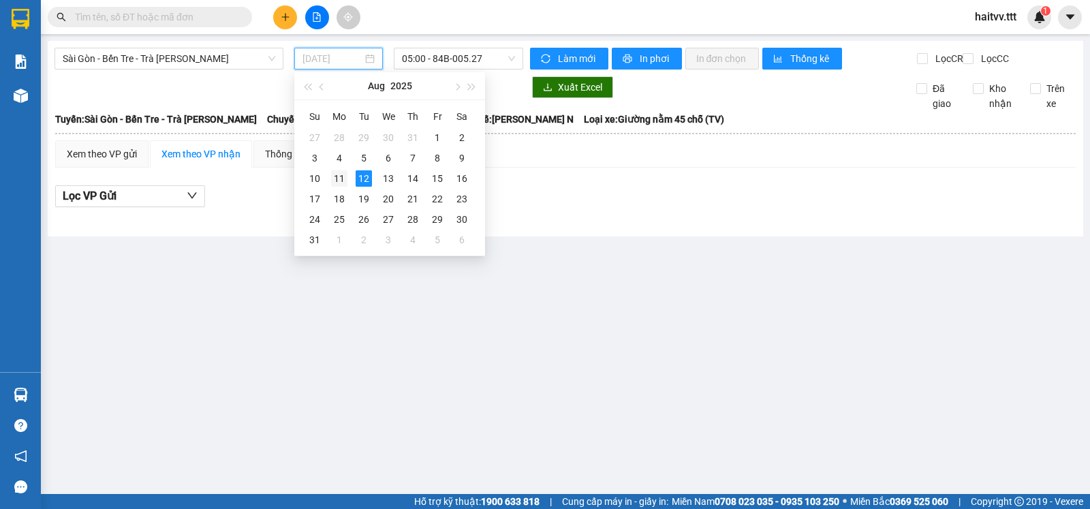
click at [341, 178] on div "11" at bounding box center [339, 178] width 16 height 16
type input "[DATE]"
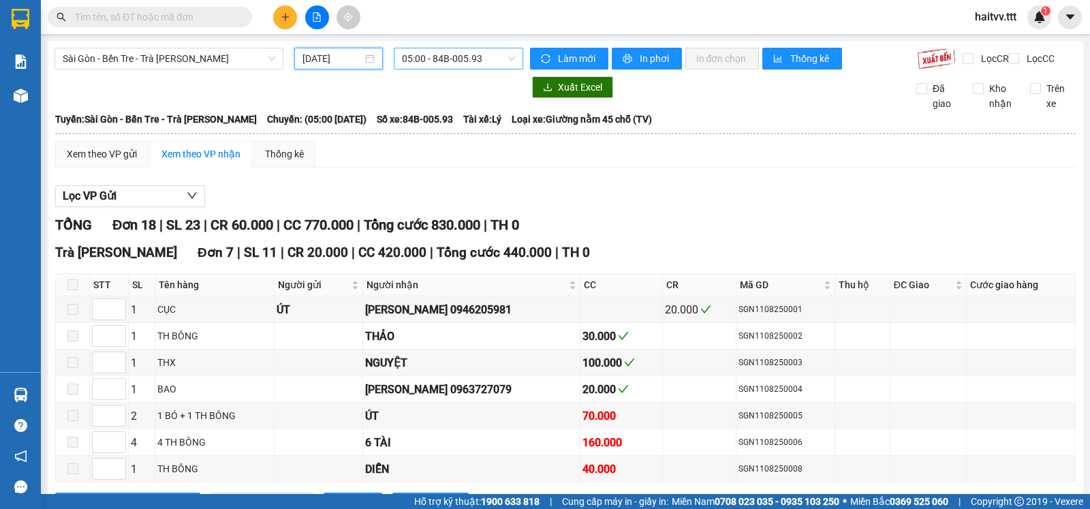
click at [450, 64] on span "05:00 - 84B-005.93" at bounding box center [458, 58] width 112 height 20
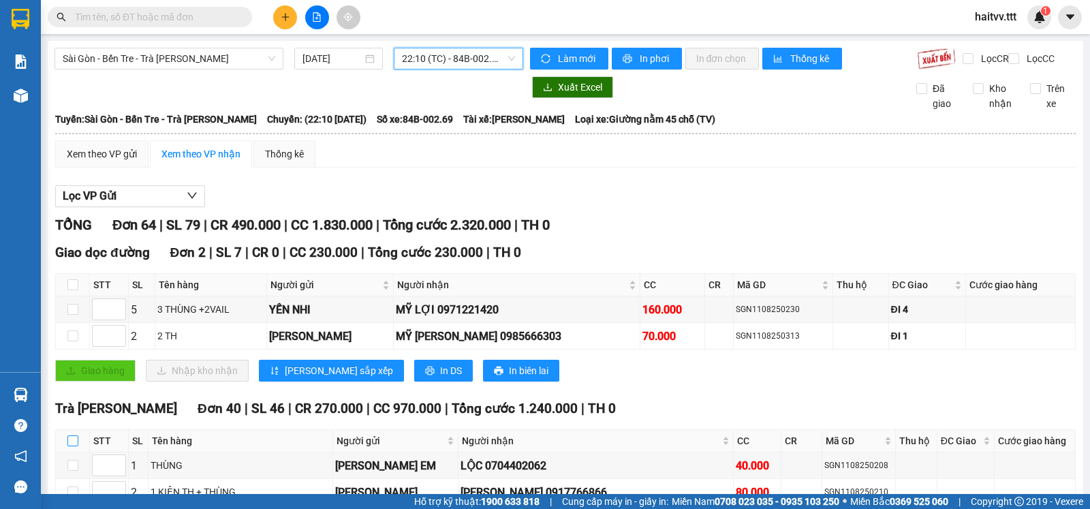
click at [76, 435] on input "checkbox" at bounding box center [72, 440] width 11 height 11
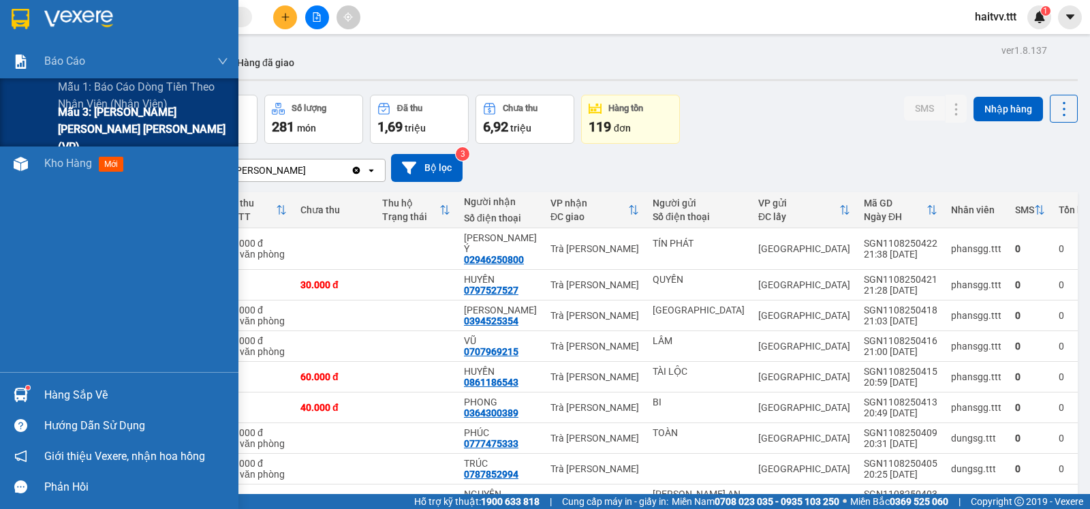
click at [104, 121] on span "Mẫu 3: [PERSON_NAME] [PERSON_NAME] [PERSON_NAME] (VP)" at bounding box center [143, 129] width 170 height 51
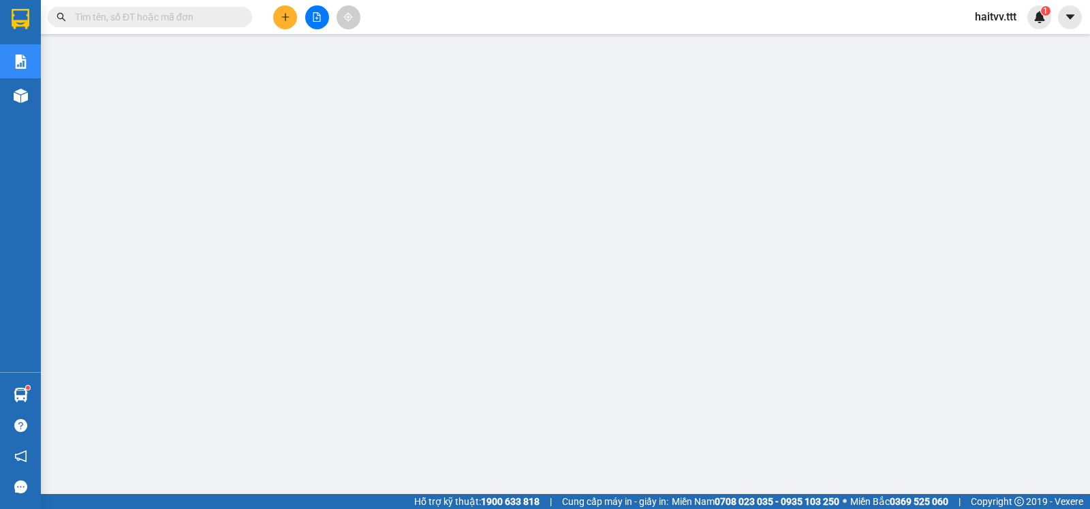
click at [189, 20] on input "text" at bounding box center [155, 17] width 161 height 15
click at [221, 22] on input "text" at bounding box center [155, 17] width 161 height 15
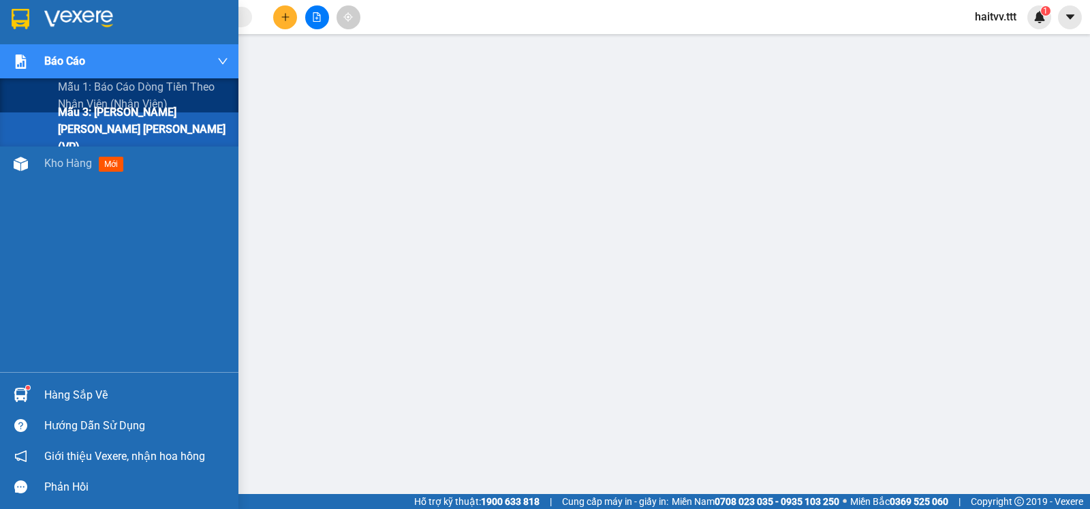
click at [119, 121] on span "Mẫu 3: [PERSON_NAME] [PERSON_NAME] [PERSON_NAME] (VP)" at bounding box center [143, 129] width 170 height 51
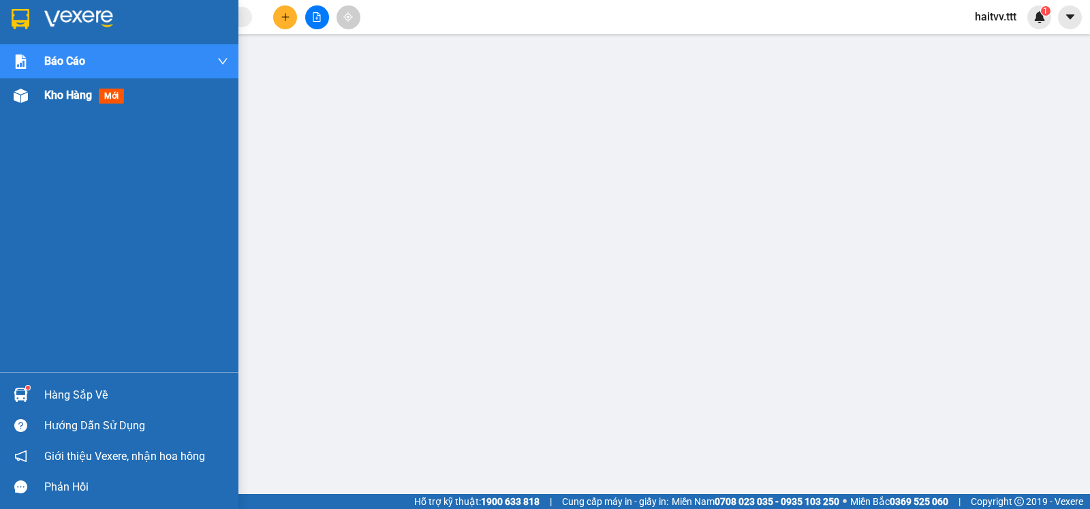
click at [64, 89] on span "Kho hàng" at bounding box center [68, 95] width 48 height 13
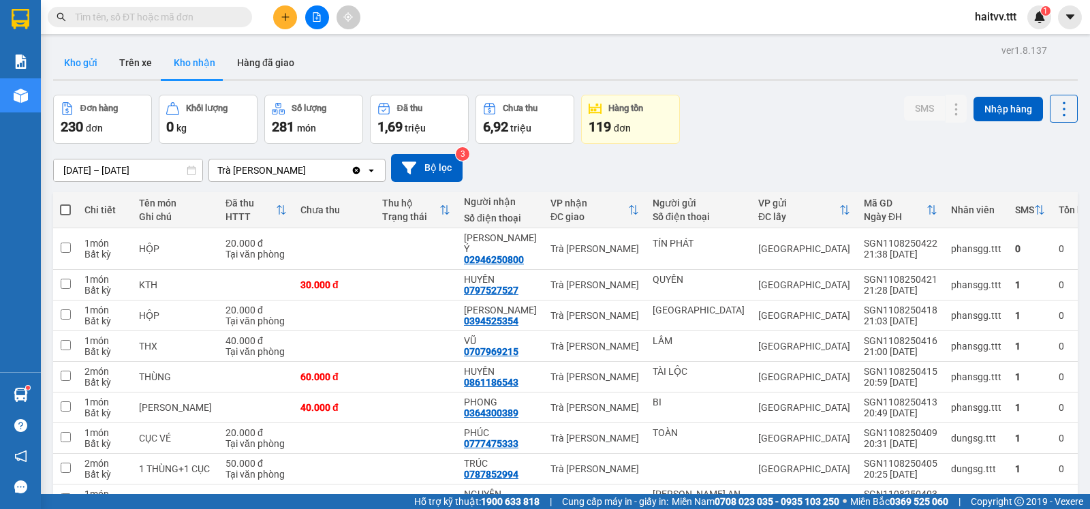
click at [91, 62] on button "Kho gửi" at bounding box center [80, 62] width 55 height 33
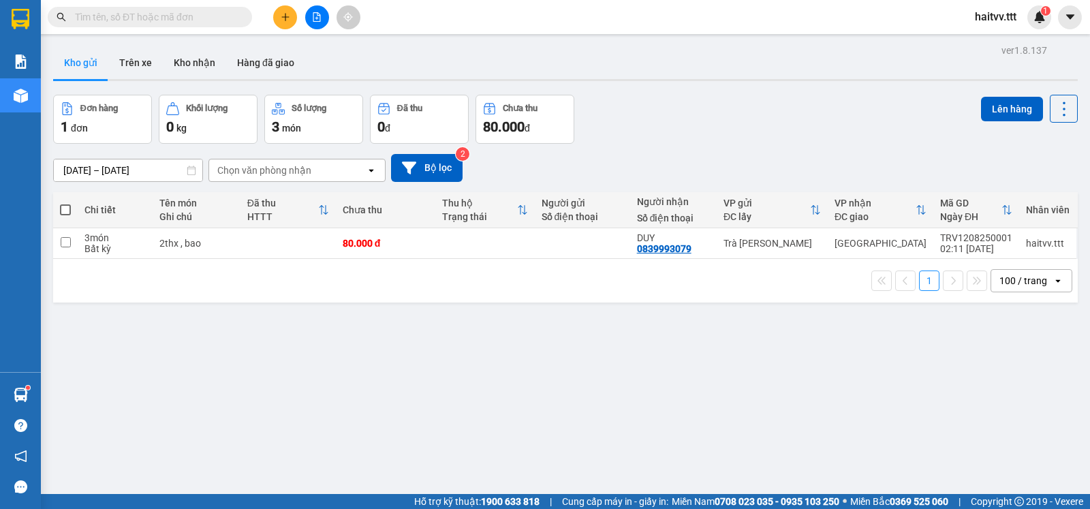
click at [62, 215] on span at bounding box center [65, 209] width 11 height 11
click at [65, 203] on input "checkbox" at bounding box center [65, 203] width 0 height 0
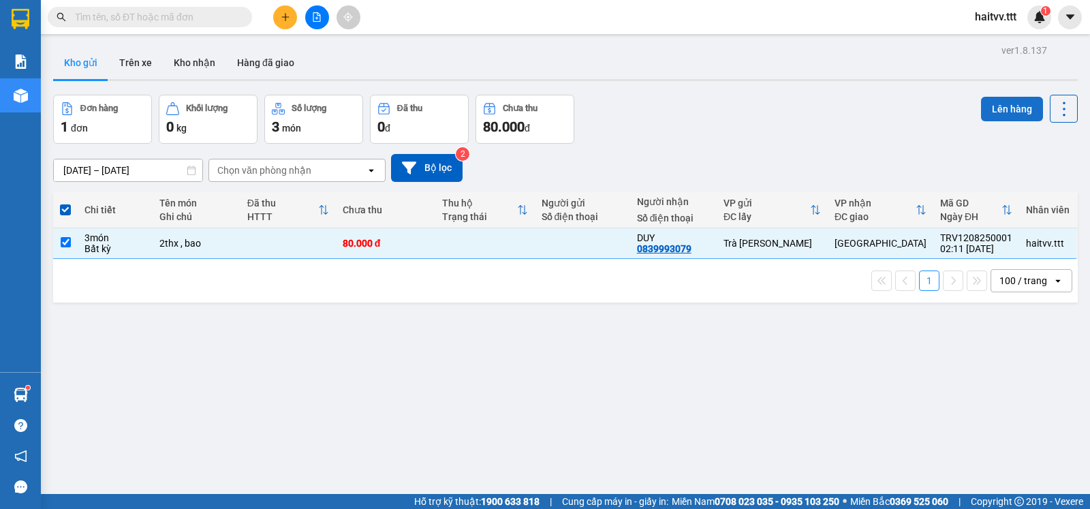
click at [1003, 102] on button "Lên hàng" at bounding box center [1012, 109] width 62 height 25
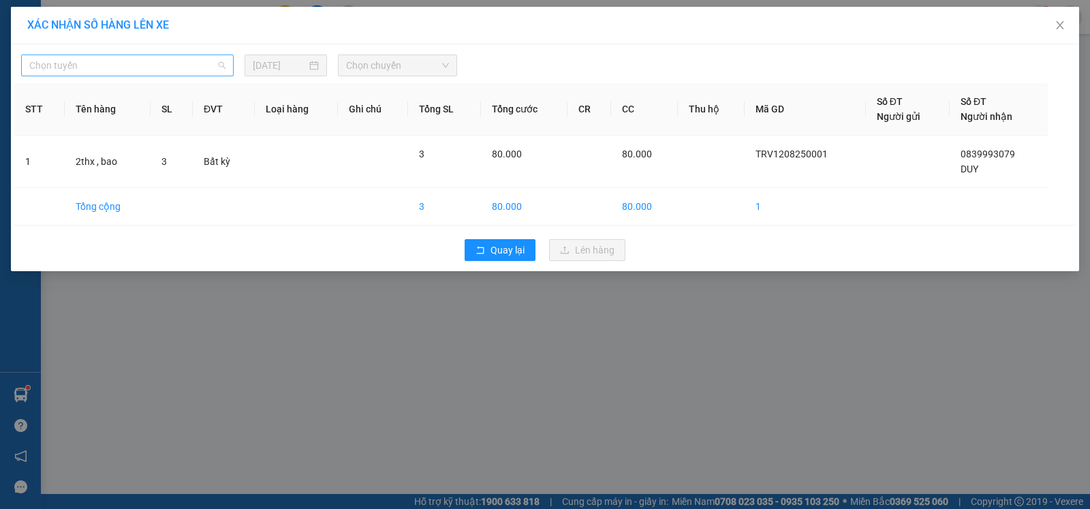
click at [142, 67] on span "Chọn tuyến" at bounding box center [127, 65] width 196 height 20
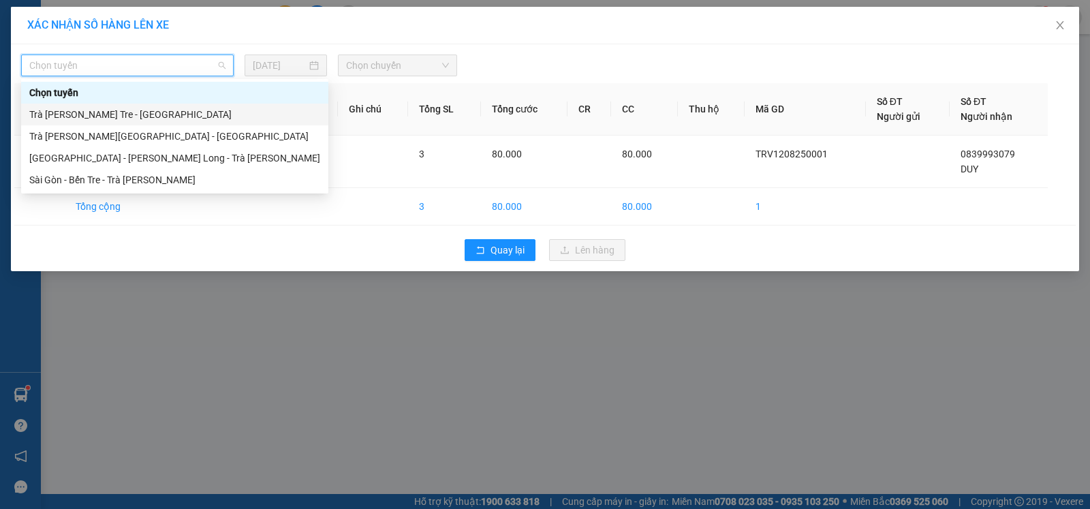
click at [131, 122] on div "Trà [PERSON_NAME] Tre - [GEOGRAPHIC_DATA]" at bounding box center [174, 115] width 307 height 22
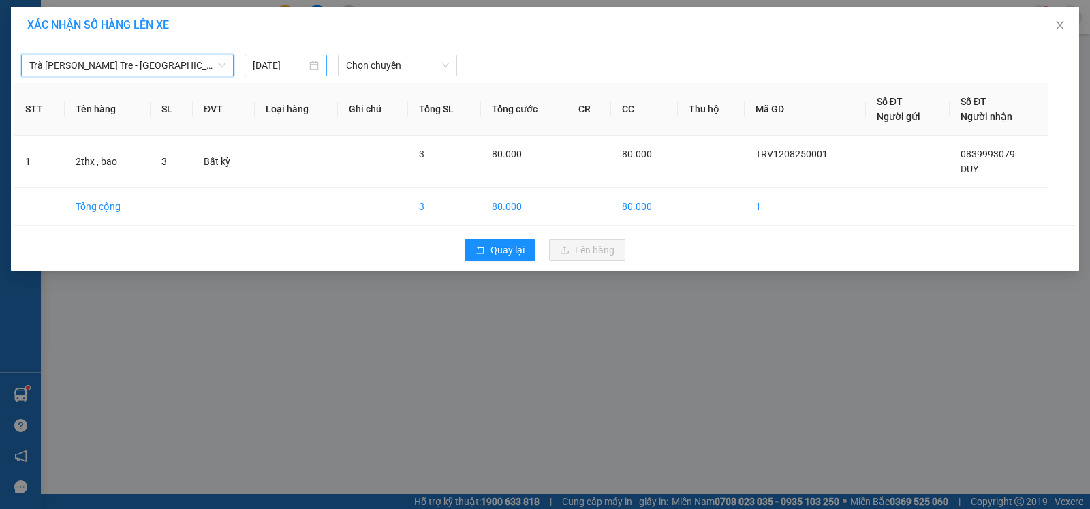
click at [307, 64] on div "[DATE]" at bounding box center [286, 65] width 66 height 15
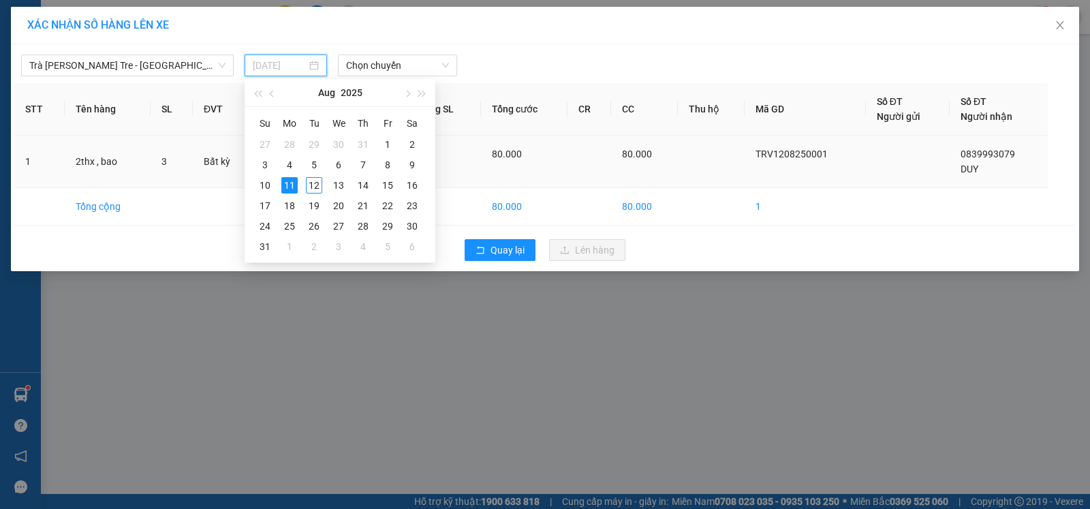
click at [315, 184] on div "12" at bounding box center [314, 185] width 16 height 16
type input "[DATE]"
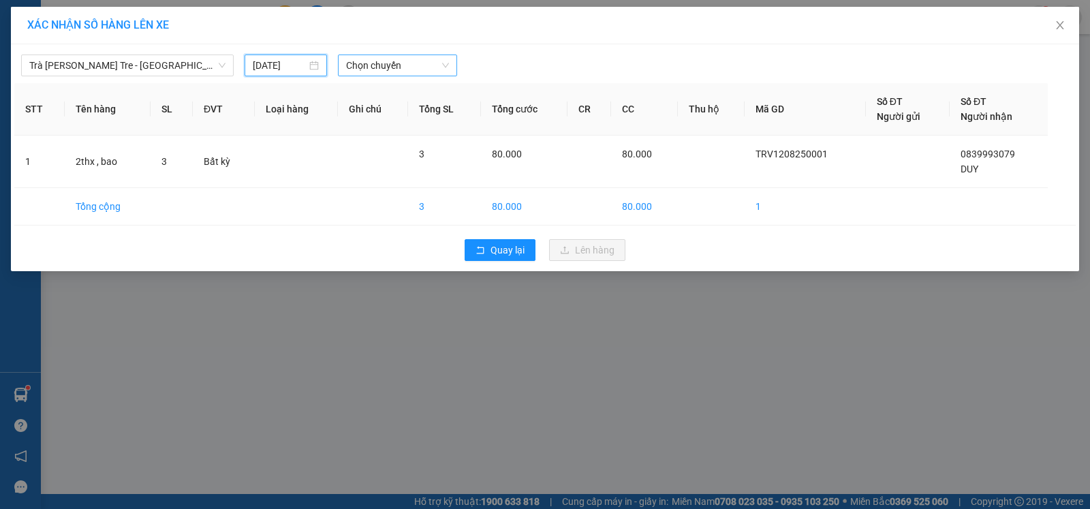
click at [392, 64] on span "Chọn chuyến" at bounding box center [397, 65] width 103 height 20
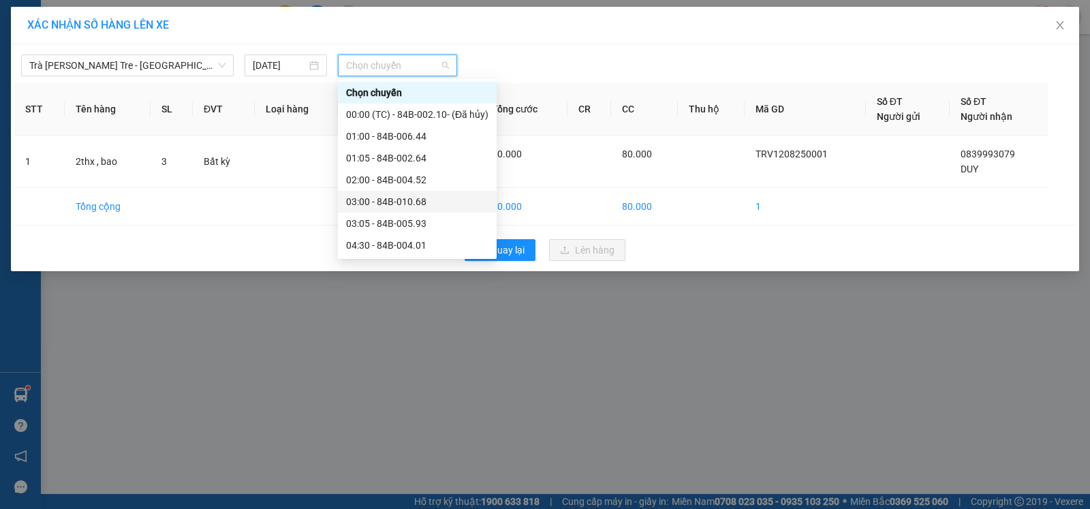
click at [405, 202] on div "03:00 - 84B-010.68" at bounding box center [417, 201] width 142 height 15
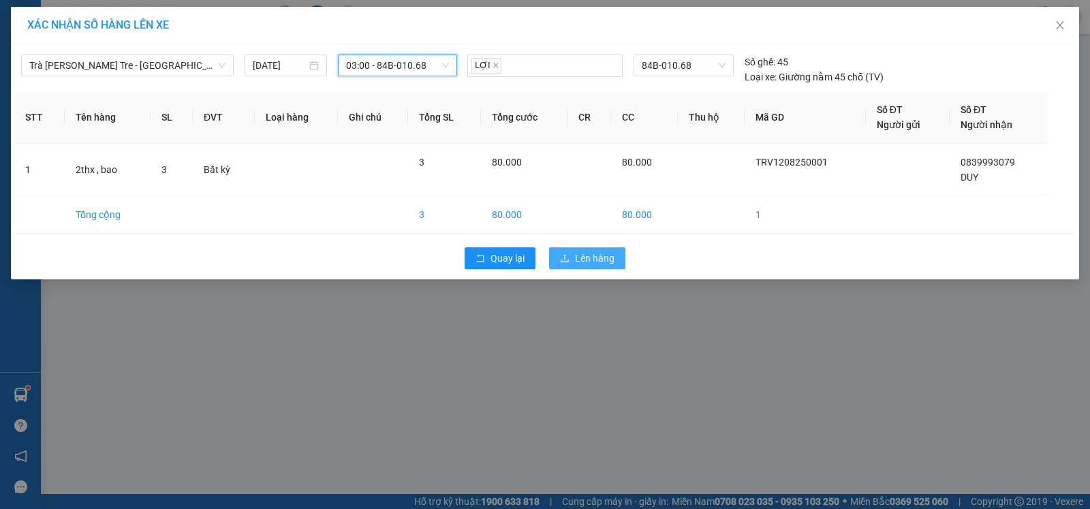
click at [591, 253] on span "Lên hàng" at bounding box center [595, 258] width 40 height 15
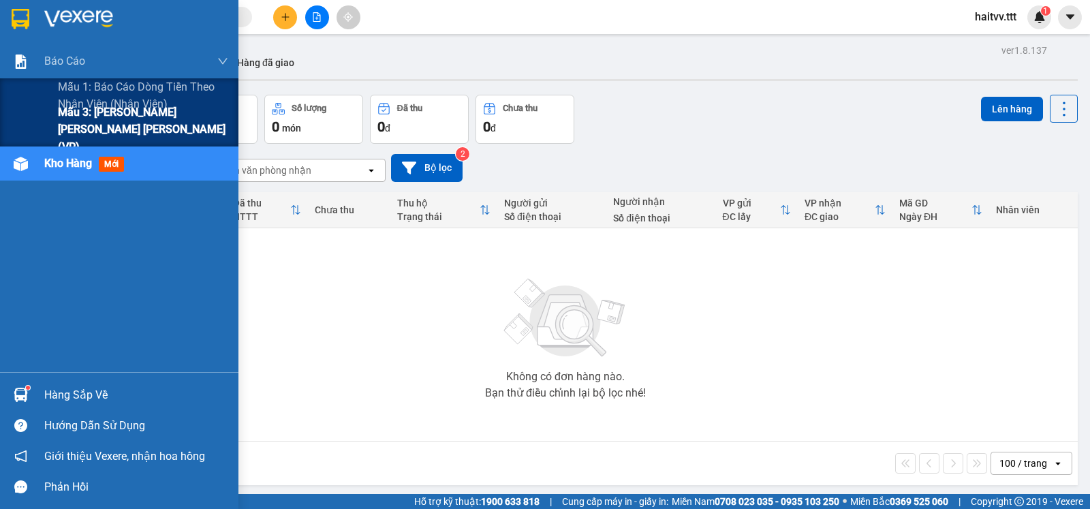
click at [119, 124] on span "Mẫu 3: [PERSON_NAME] [PERSON_NAME] [PERSON_NAME] (VP)" at bounding box center [143, 129] width 170 height 51
